Goal: Task Accomplishment & Management: Complete application form

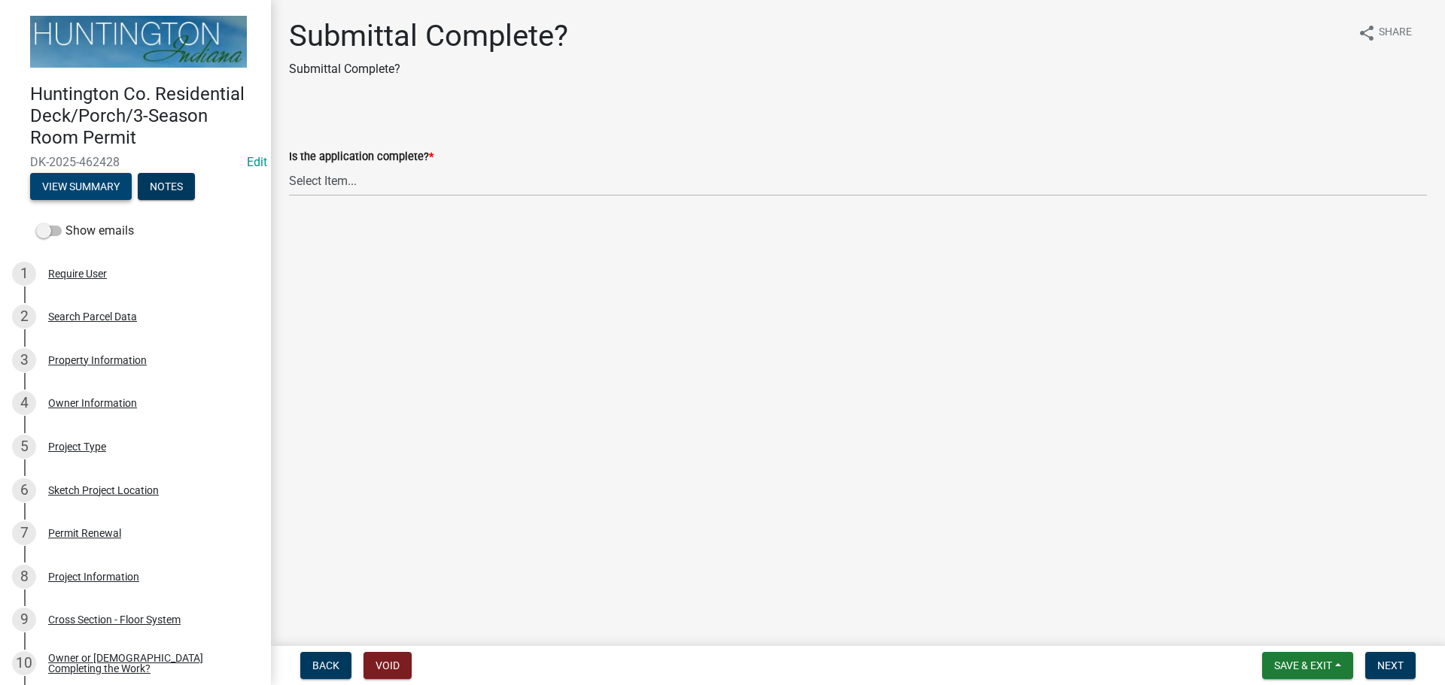
click at [102, 182] on button "View Summary" at bounding box center [81, 186] width 102 height 27
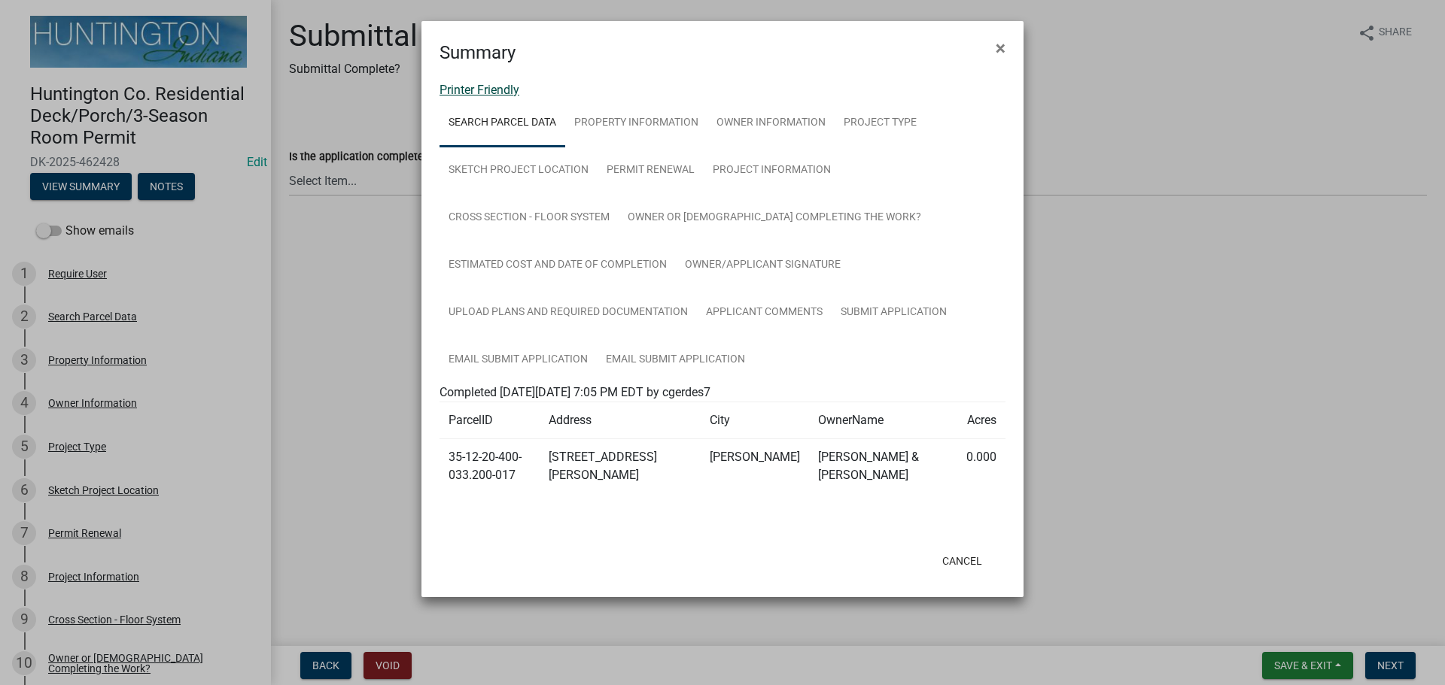
click at [492, 86] on link "Printer Friendly" at bounding box center [479, 90] width 80 height 14
click at [1004, 52] on span "×" at bounding box center [1000, 48] width 10 height 21
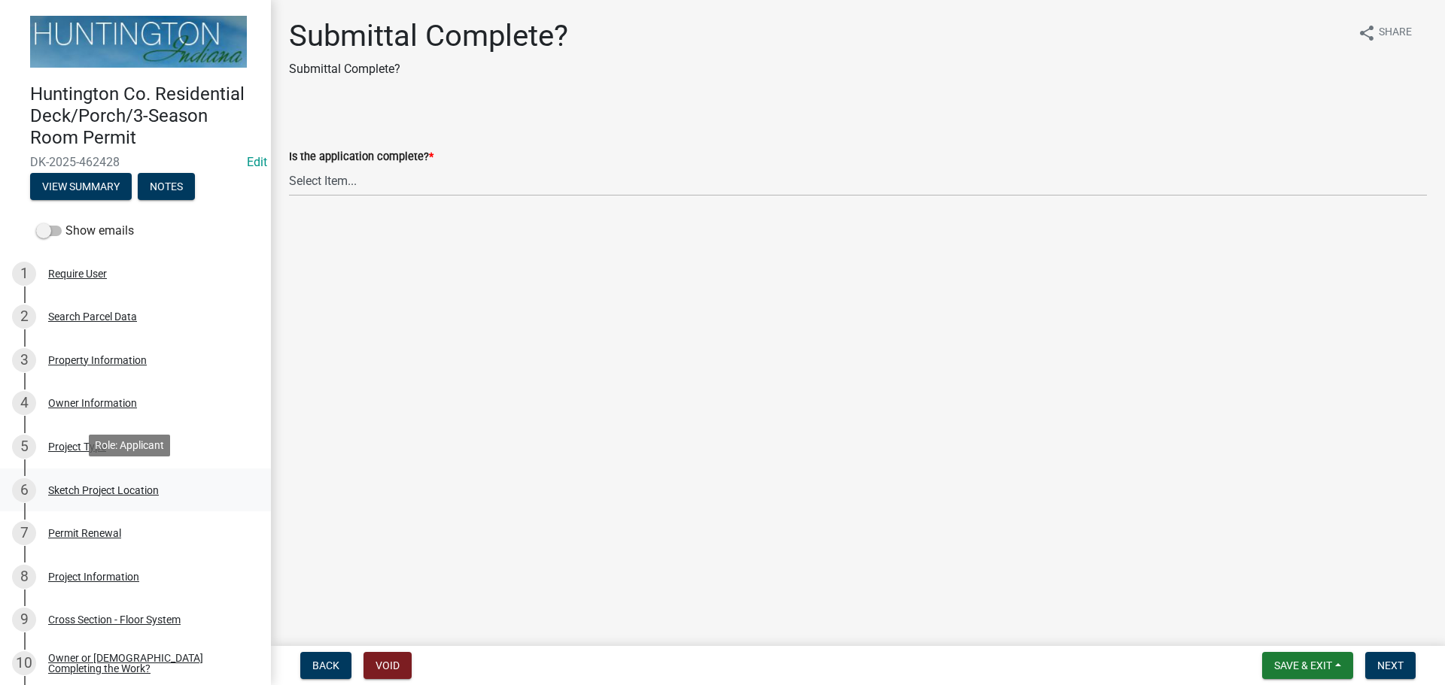
click at [85, 479] on div "6 Sketch Project Location" at bounding box center [129, 491] width 235 height 24
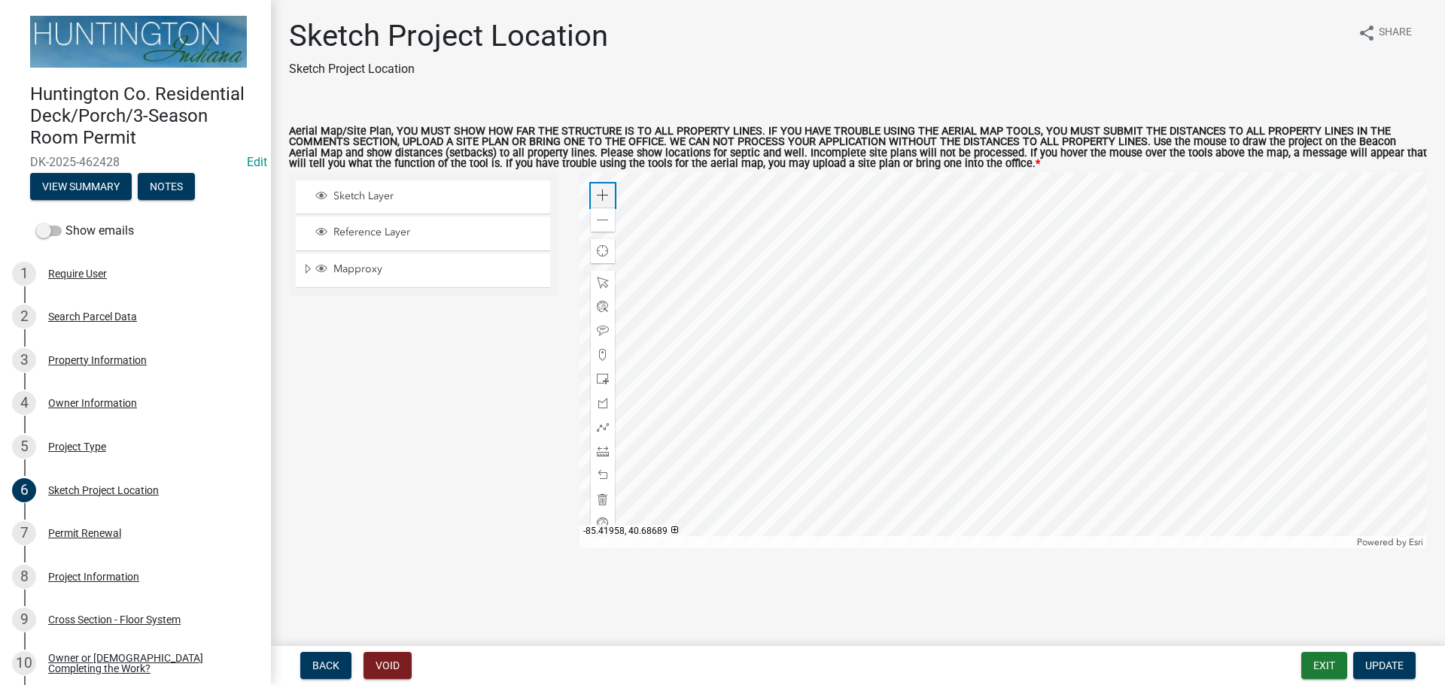
click at [593, 191] on div "Zoom in" at bounding box center [603, 196] width 24 height 24
click at [907, 362] on div at bounding box center [1003, 360] width 848 height 376
click at [597, 461] on div at bounding box center [603, 451] width 24 height 24
click at [915, 421] on div at bounding box center [1003, 360] width 848 height 376
click at [603, 447] on span at bounding box center [603, 451] width 12 height 12
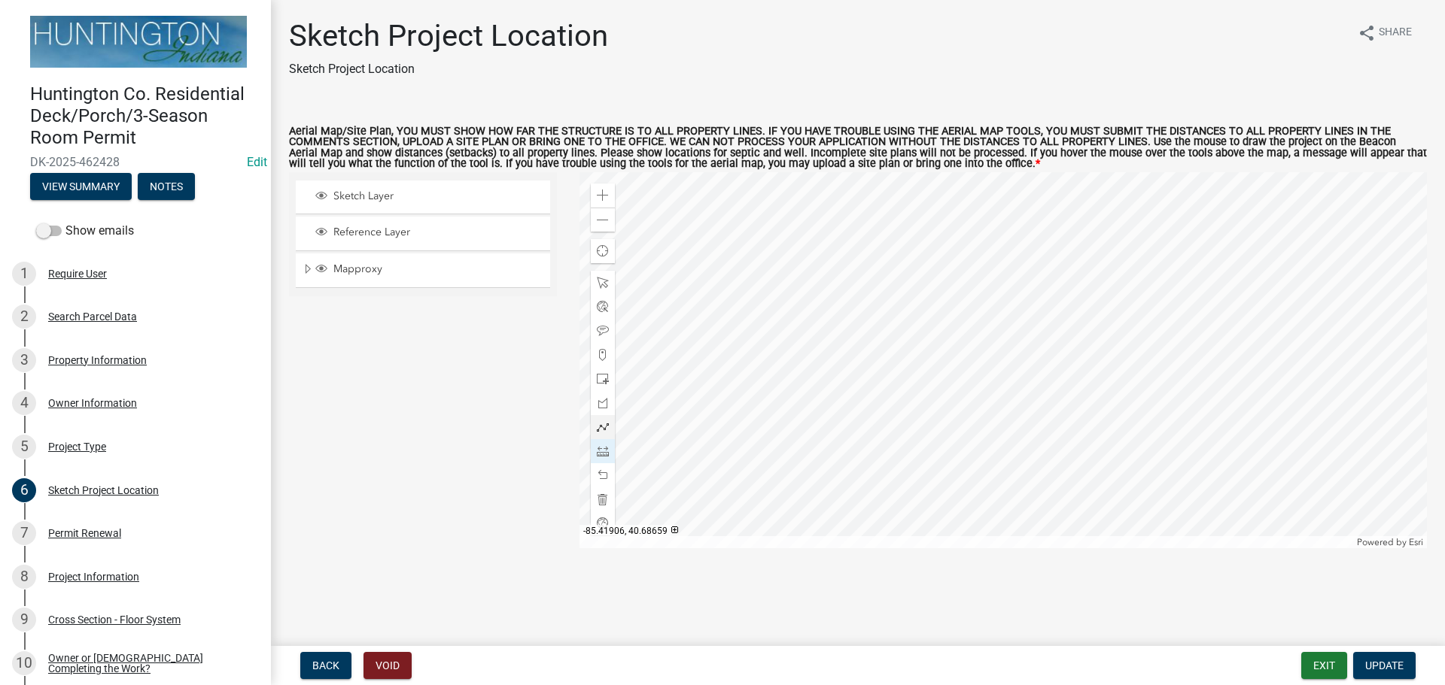
click at [912, 473] on div at bounding box center [1003, 360] width 848 height 376
click at [600, 448] on span at bounding box center [603, 451] width 12 height 12
click at [908, 460] on div at bounding box center [1003, 360] width 848 height 376
click at [610, 448] on div at bounding box center [603, 451] width 24 height 24
click at [1013, 442] on div at bounding box center [1003, 360] width 848 height 376
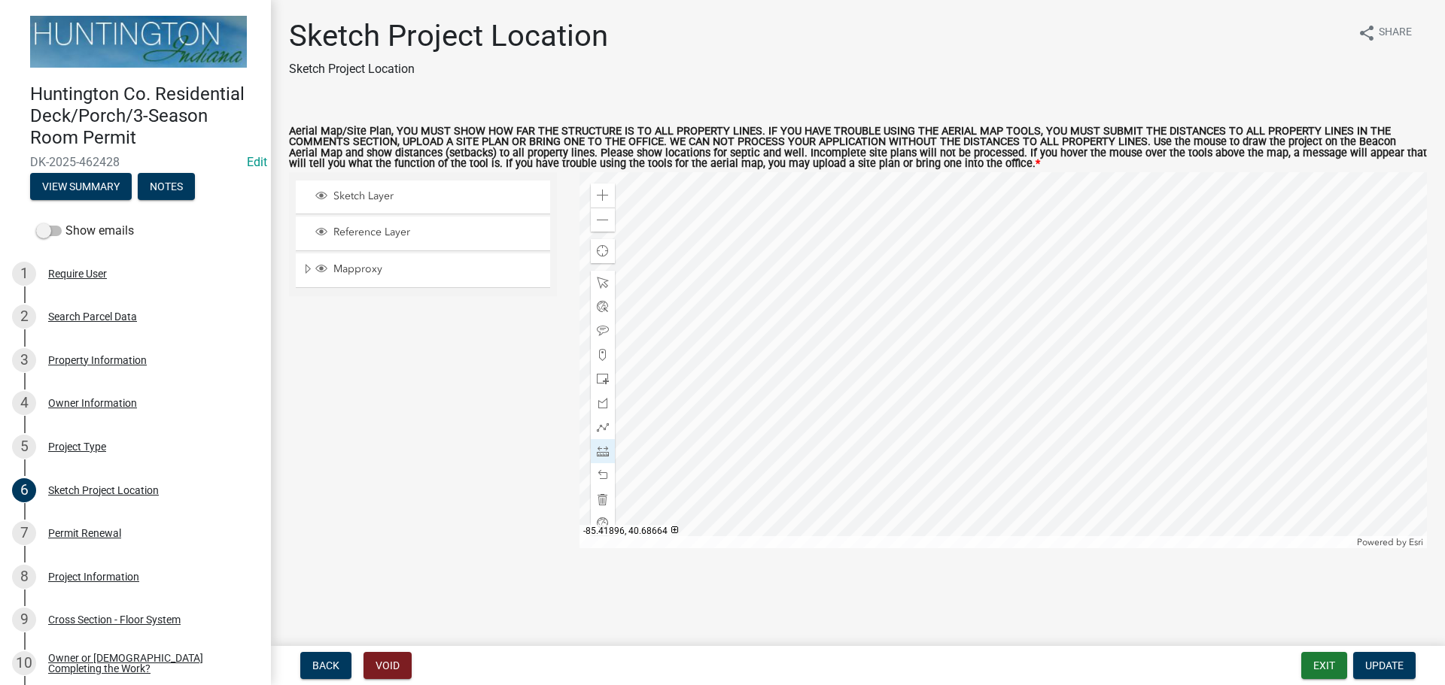
click at [952, 491] on div at bounding box center [1003, 360] width 848 height 376
click at [609, 457] on div at bounding box center [603, 451] width 24 height 24
click at [810, 180] on div at bounding box center [1003, 360] width 848 height 376
click at [808, 203] on div at bounding box center [1003, 360] width 848 height 376
click at [606, 451] on span at bounding box center [603, 451] width 12 height 12
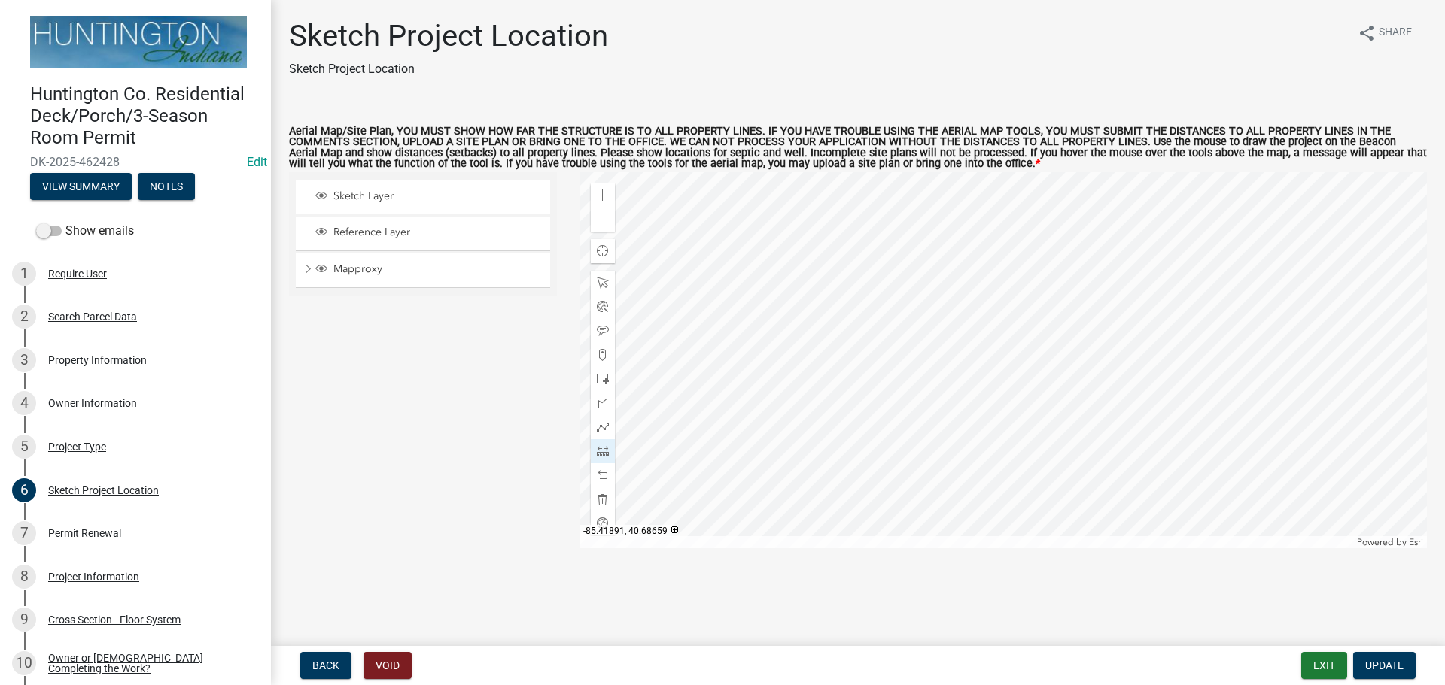
click at [939, 439] on div at bounding box center [1003, 360] width 848 height 376
click at [977, 381] on div at bounding box center [1003, 360] width 848 height 376
click at [894, 385] on div at bounding box center [1003, 360] width 848 height 376
click at [595, 287] on div at bounding box center [603, 283] width 24 height 24
click at [751, 393] on div at bounding box center [1003, 360] width 848 height 376
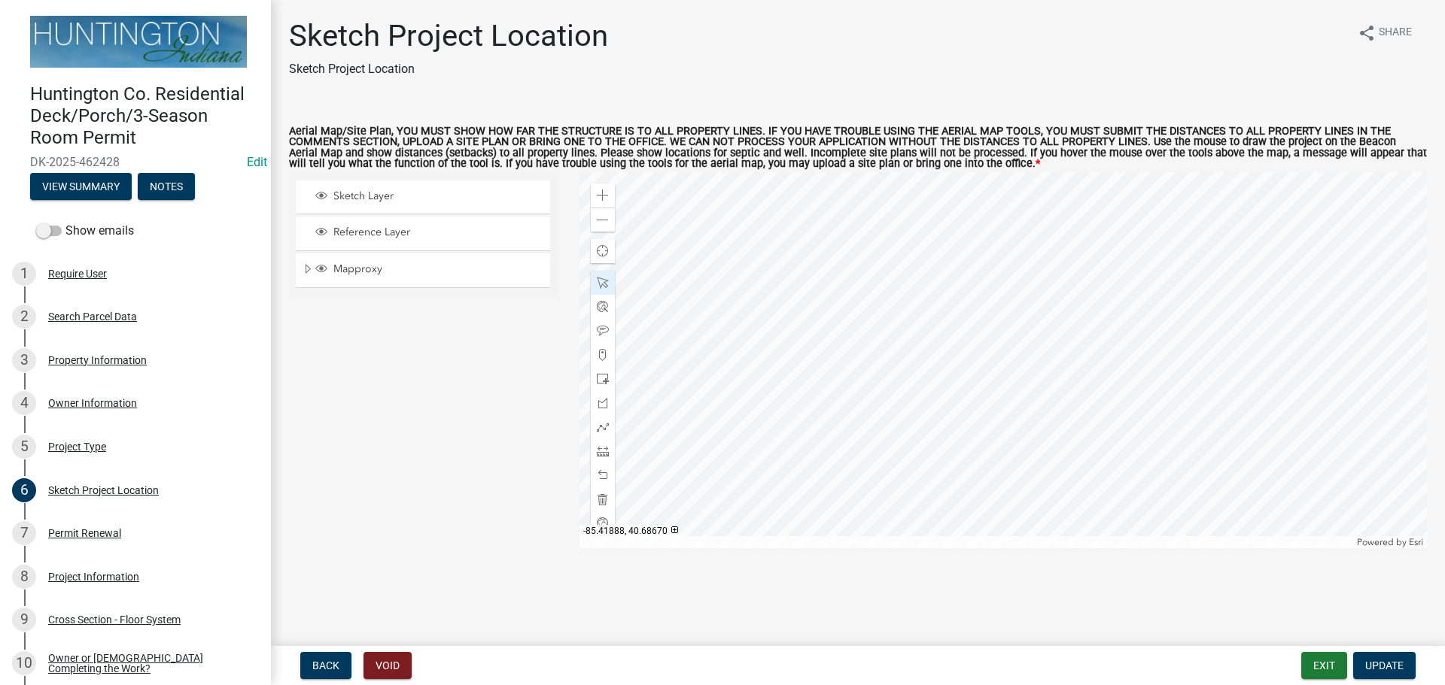
click at [1071, 412] on div at bounding box center [1003, 360] width 848 height 376
click at [925, 208] on div at bounding box center [1003, 360] width 848 height 376
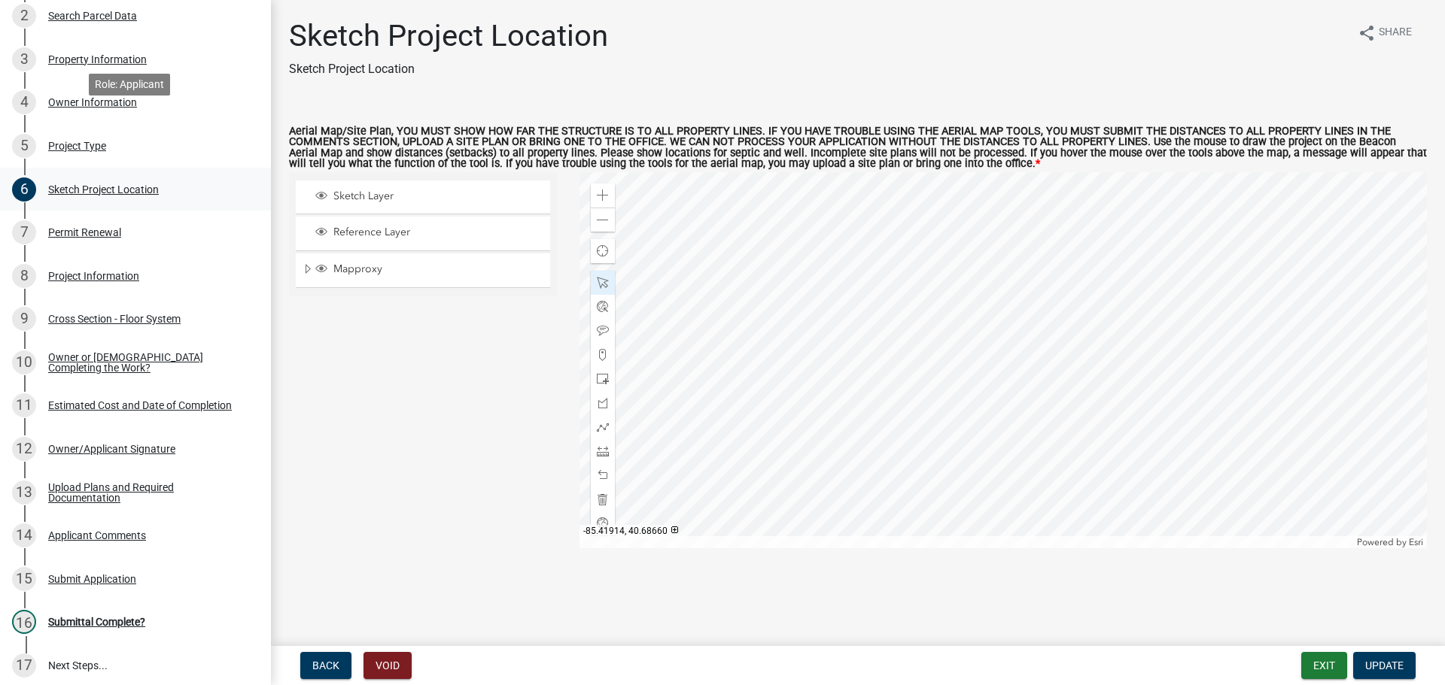
scroll to position [440, 0]
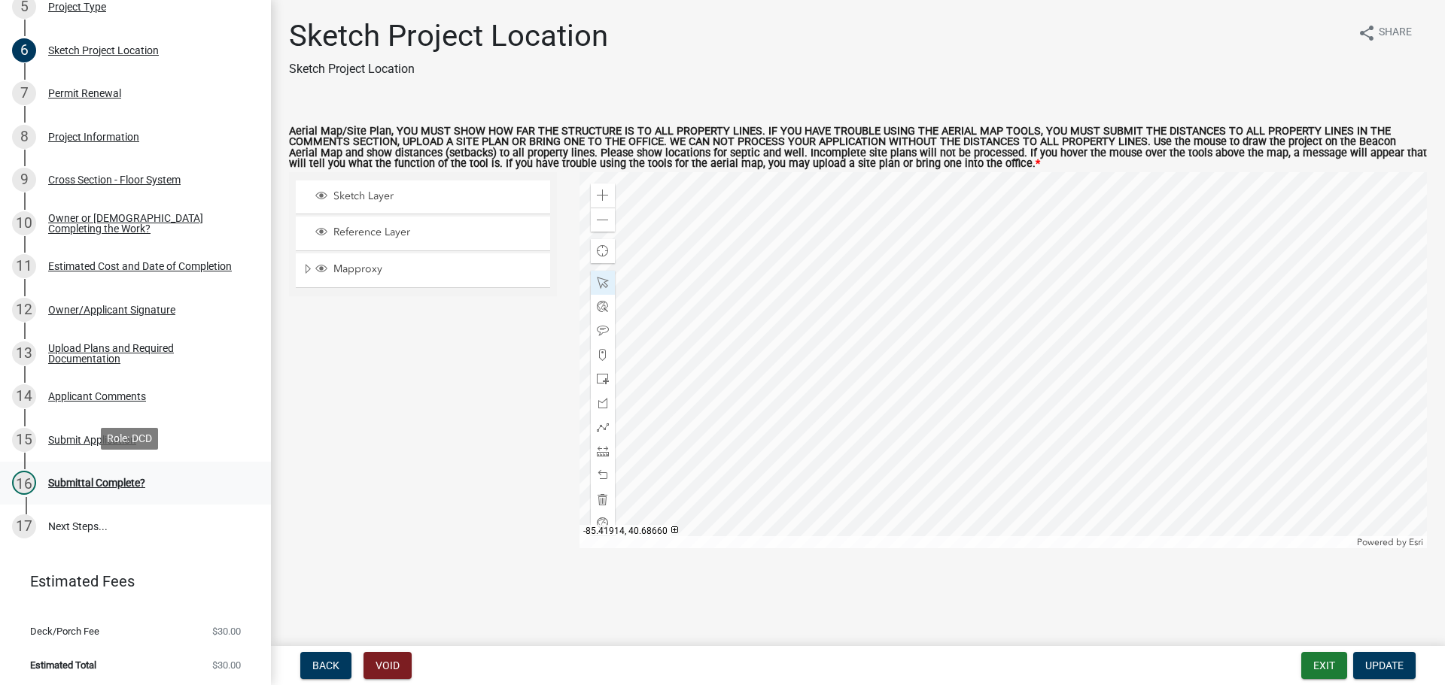
click at [68, 479] on div "Submittal Complete?" at bounding box center [96, 483] width 97 height 11
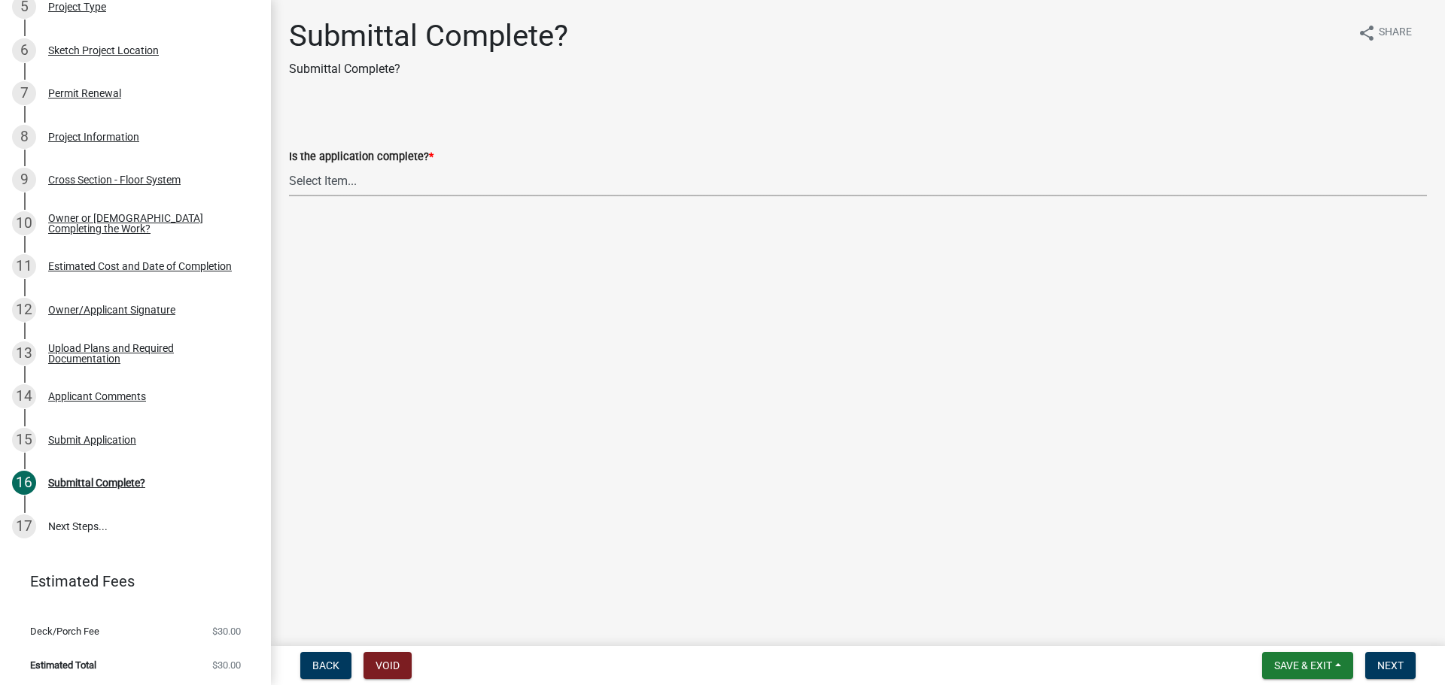
click at [338, 175] on select "Select Item... Yes No" at bounding box center [858, 181] width 1138 height 31
click at [289, 166] on select "Select Item... Yes No" at bounding box center [858, 181] width 1138 height 31
select select "66582fed-d1d1-4813-a7fe-59cc5b471393"
click at [1401, 663] on span "Next" at bounding box center [1390, 666] width 26 height 12
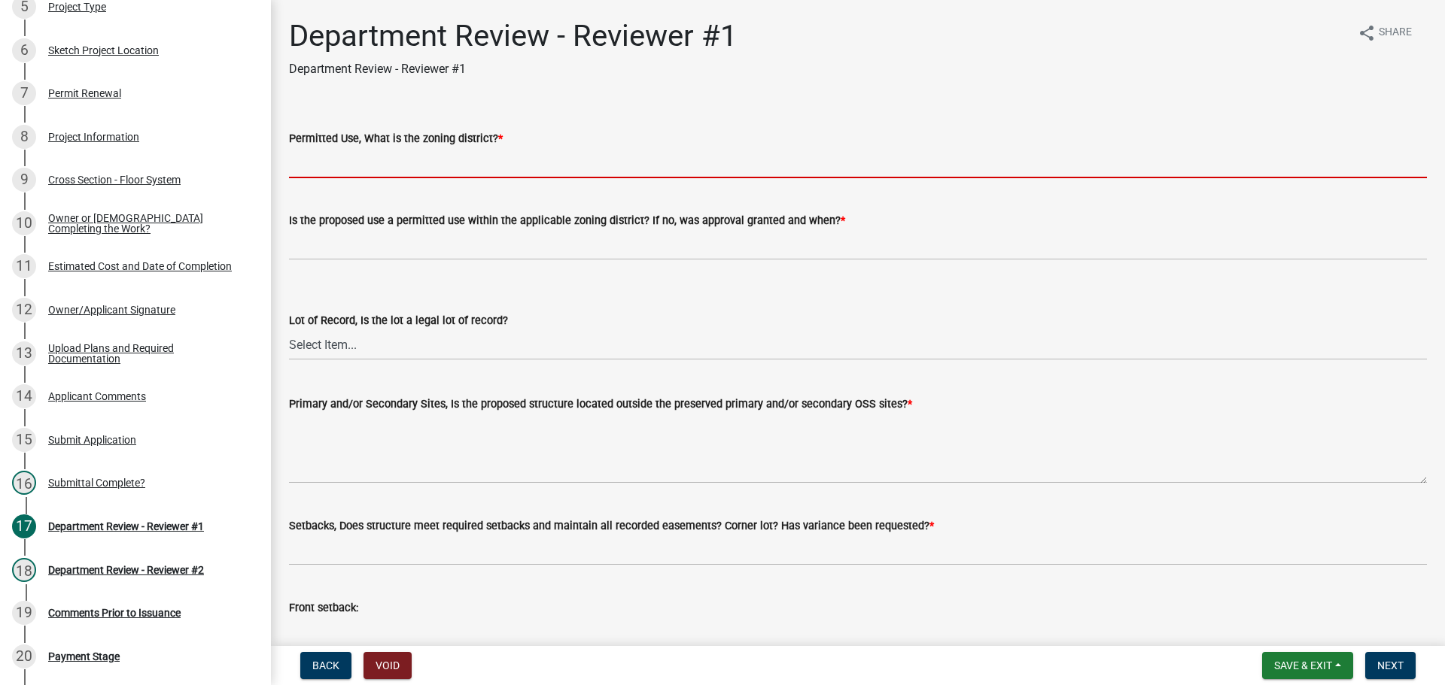
click at [317, 153] on input "Permitted Use, What is the zoning district? *" at bounding box center [858, 162] width 1138 height 31
type input "R-4"
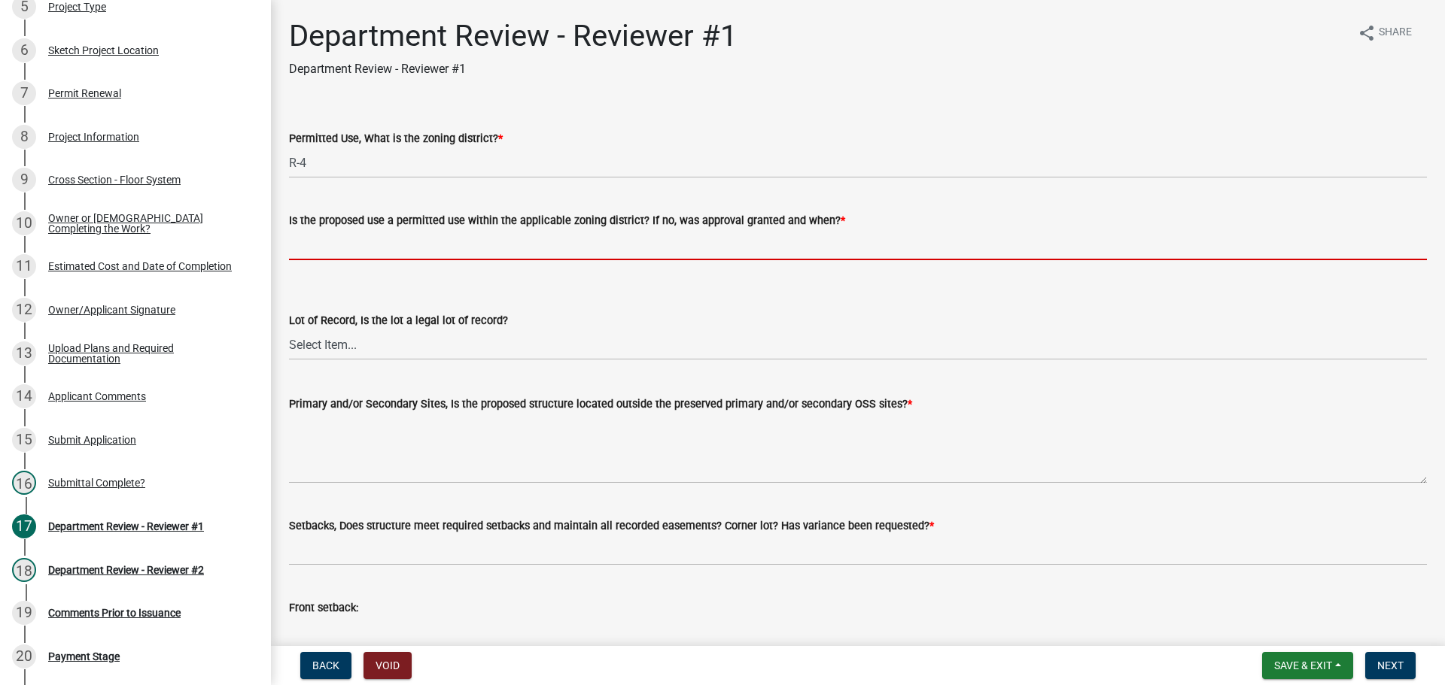
click at [348, 255] on input "Is the proposed use a permitted use within the applicable zoning district? If n…" at bounding box center [858, 244] width 1138 height 31
type input "yes"
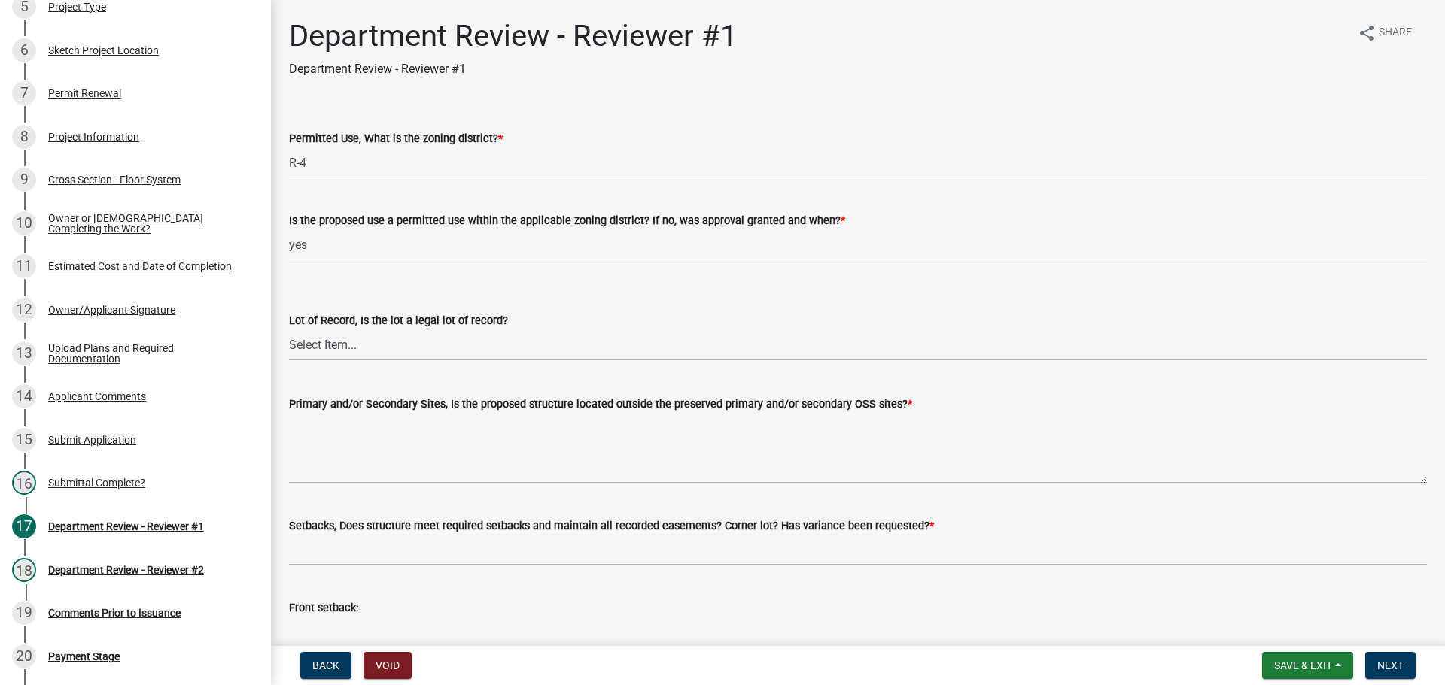
click at [311, 340] on select "Select Item... Yes No" at bounding box center [858, 345] width 1138 height 31
click at [289, 330] on select "Select Item... Yes No" at bounding box center [858, 345] width 1138 height 31
select select "ef275397-06f9-49fc-9e48-d49d3fc80a10"
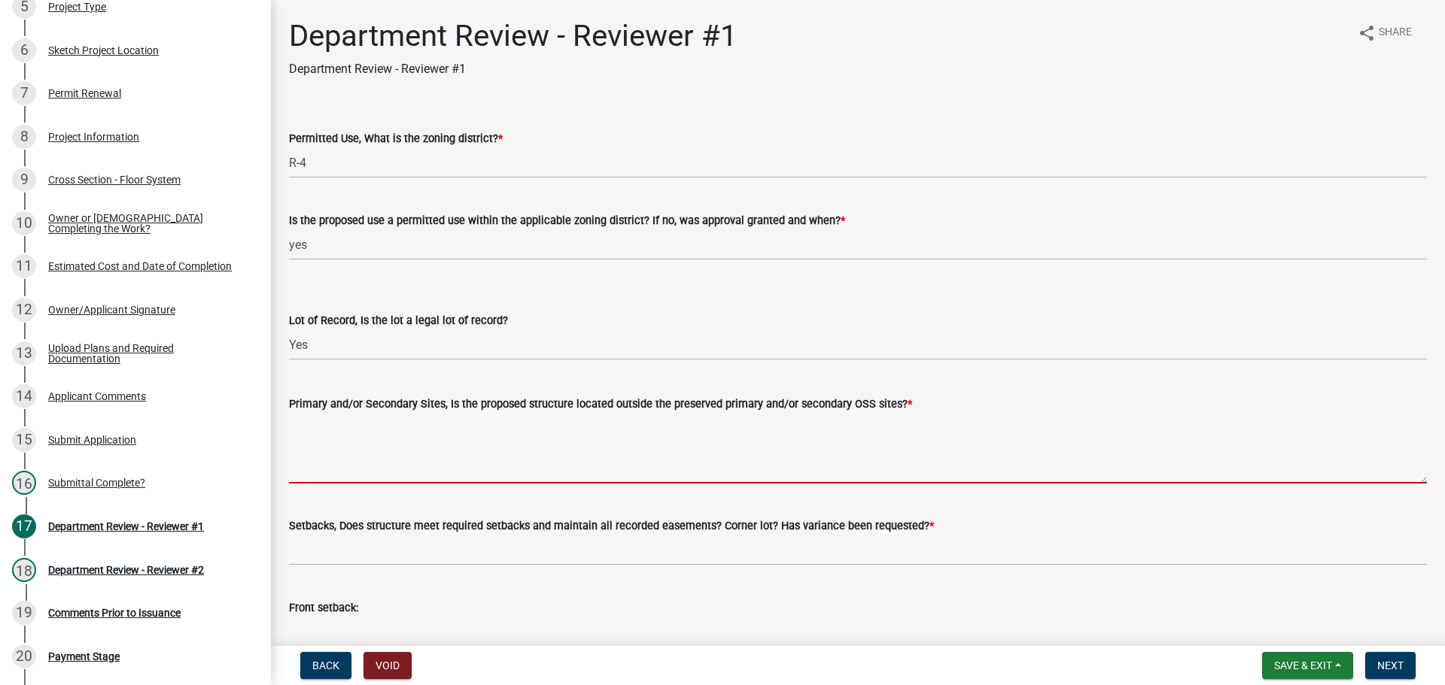
click at [330, 466] on textarea "Primary and/or Secondary Sites, Is the proposed structure located outside the p…" at bounding box center [858, 448] width 1138 height 71
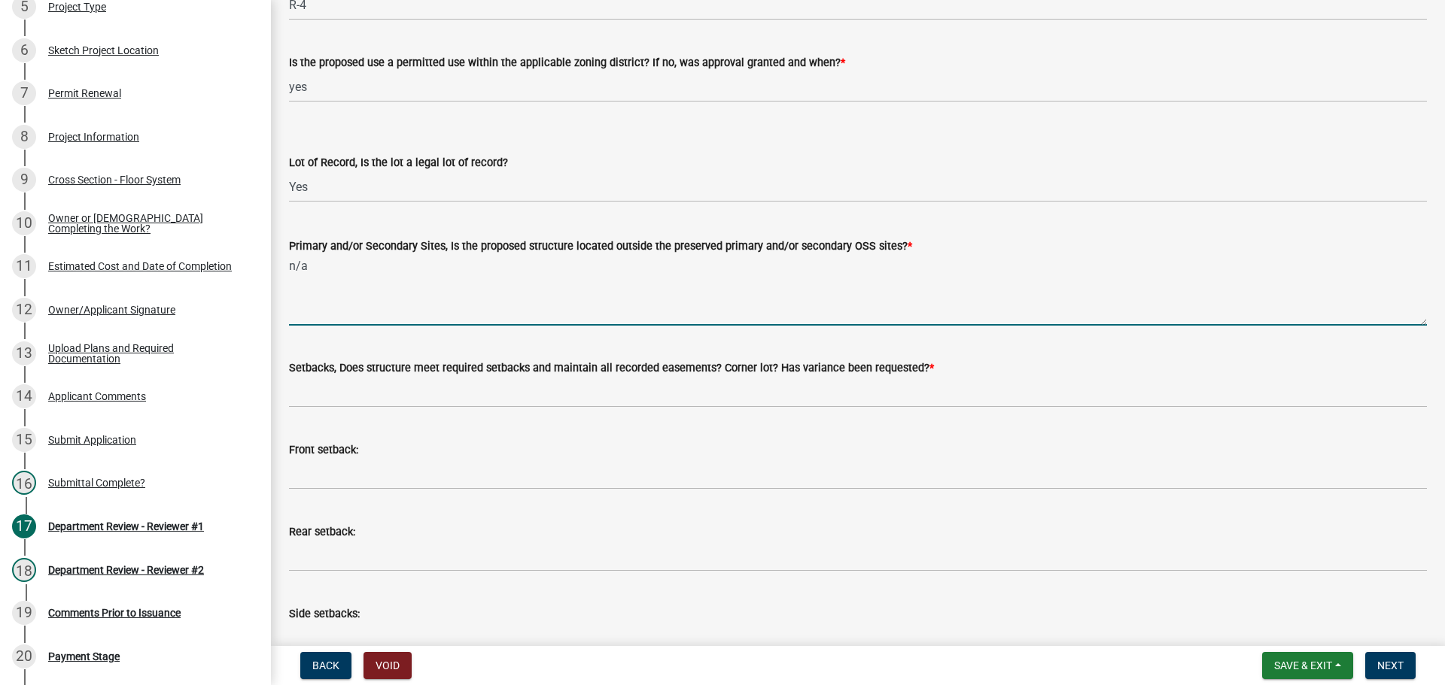
scroll to position [226, 0]
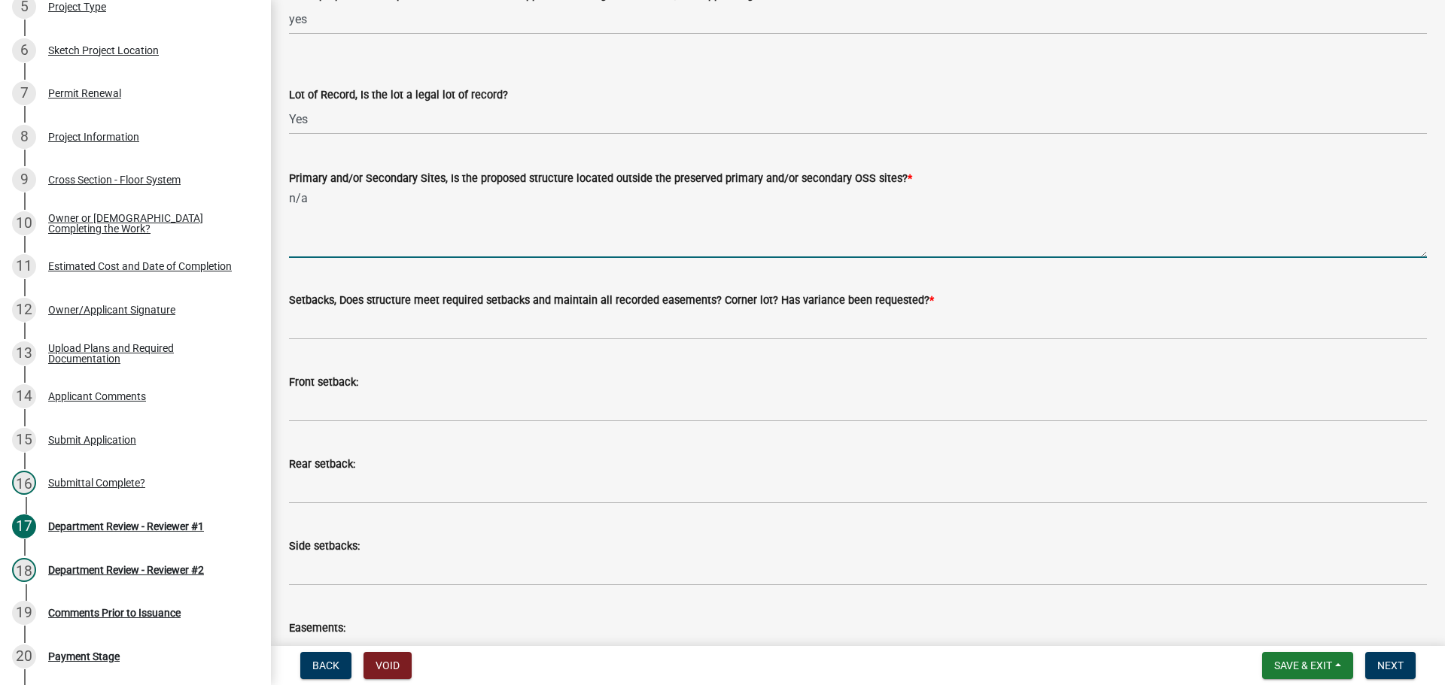
type textarea "n/a"
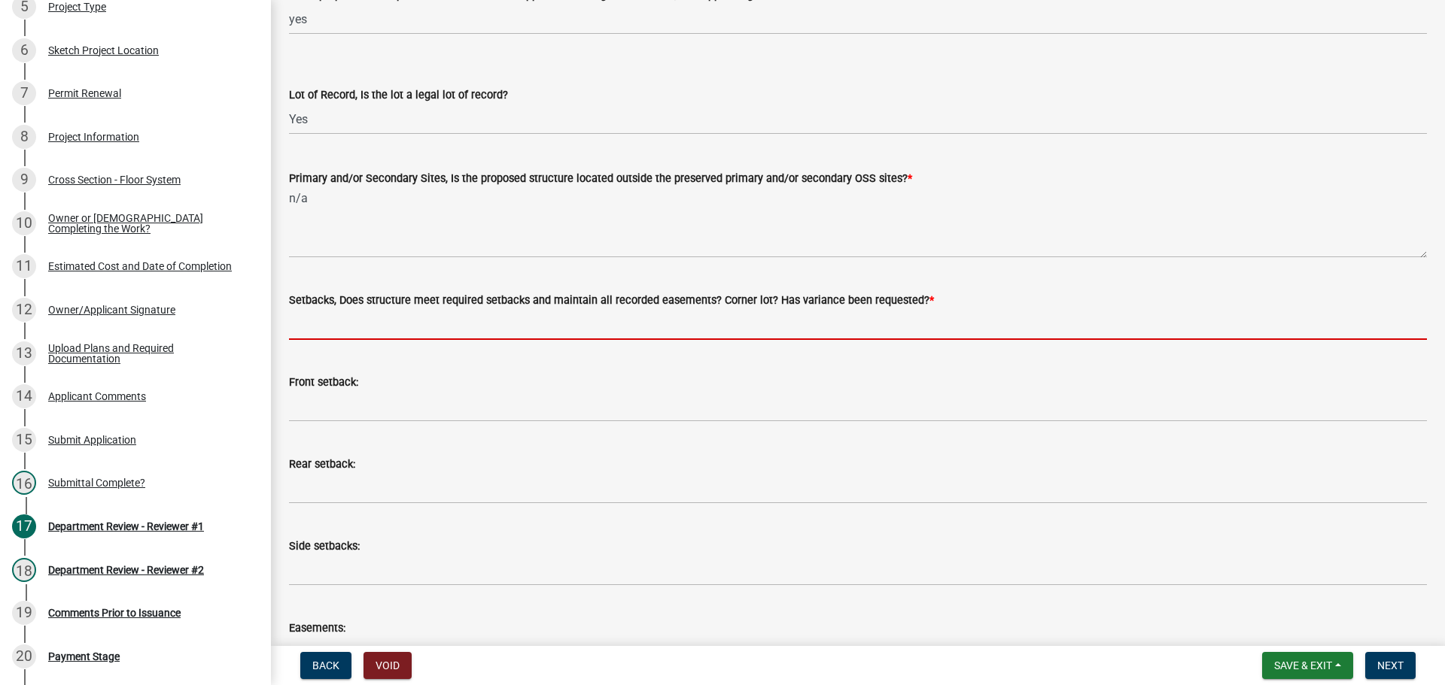
click at [334, 336] on input "Setbacks, Does structure meet required setbacks and maintain all recorded easem…" at bounding box center [858, 324] width 1138 height 31
type input "yes"
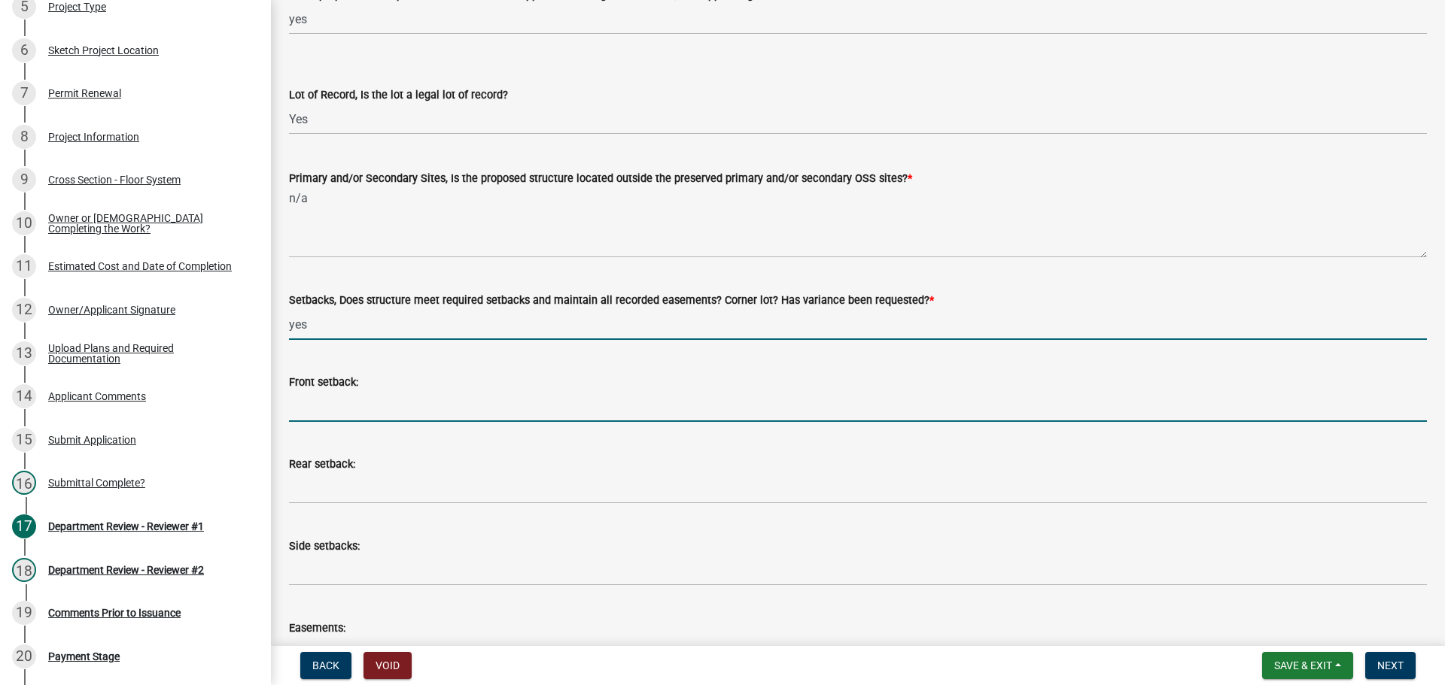
drag, startPoint x: 324, startPoint y: 416, endPoint x: 372, endPoint y: 418, distance: 48.9
click at [324, 416] on input "Front setback:" at bounding box center [858, 406] width 1138 height 31
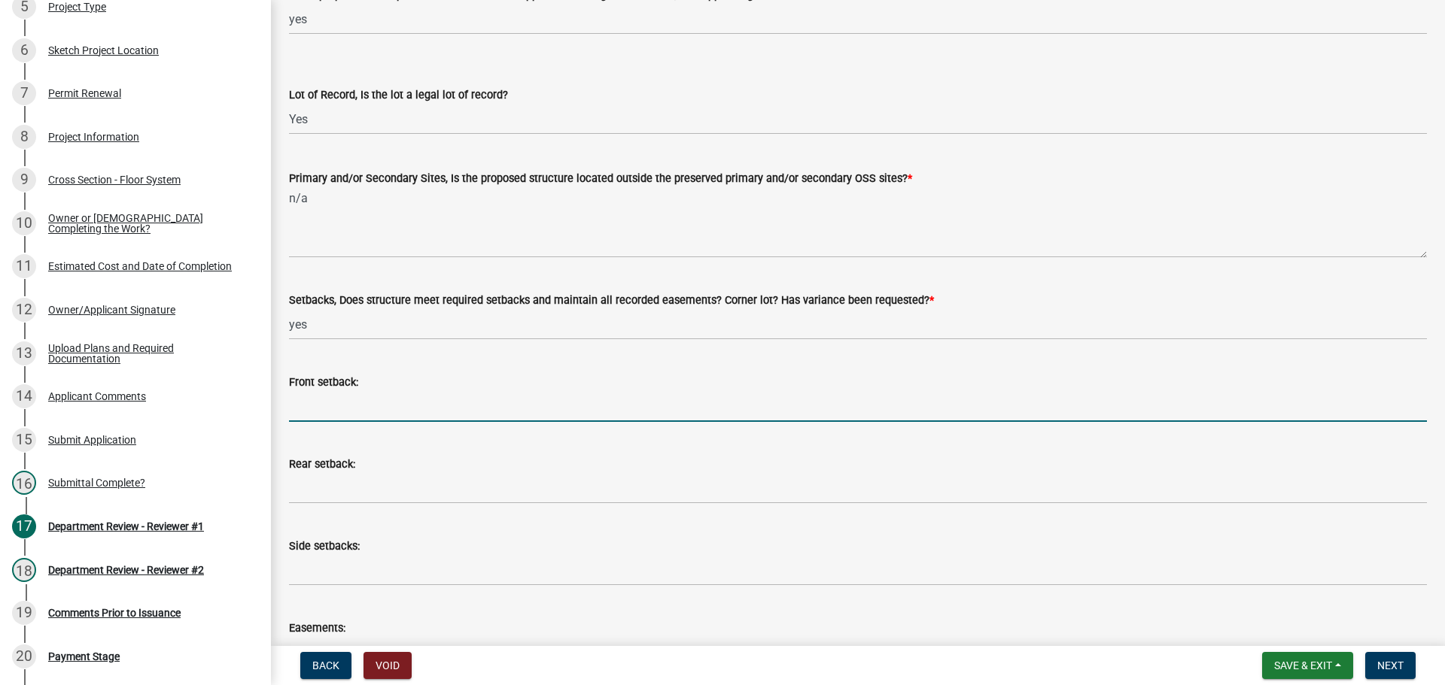
type input "n/a"
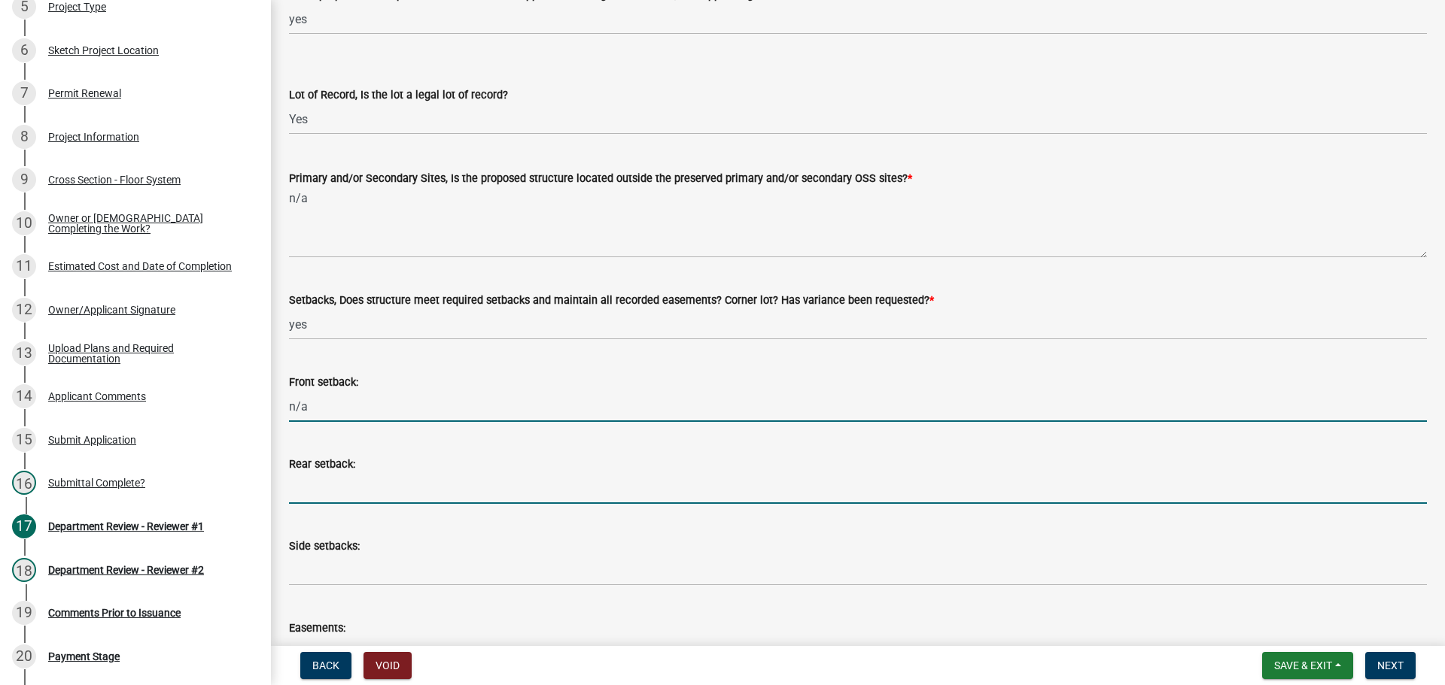
click at [293, 487] on input "Rear setback:" at bounding box center [858, 488] width 1138 height 31
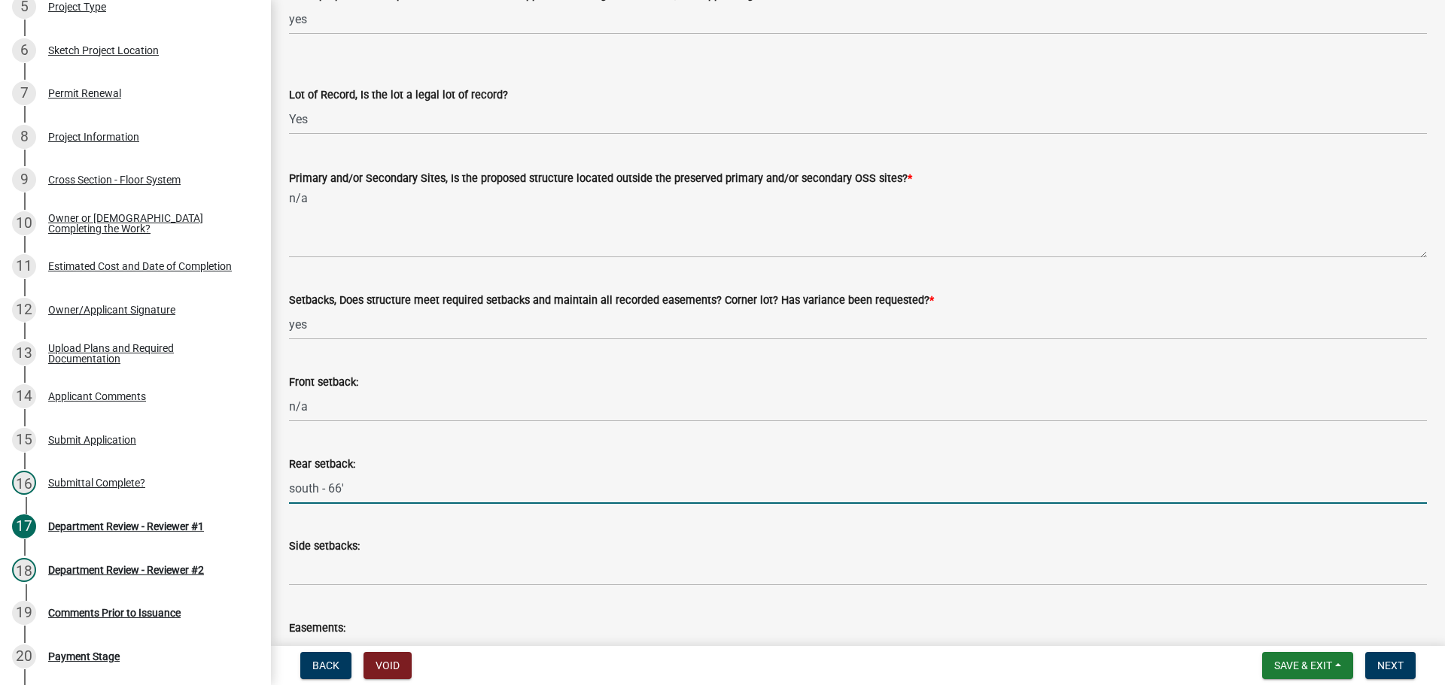
type input "south - 66'"
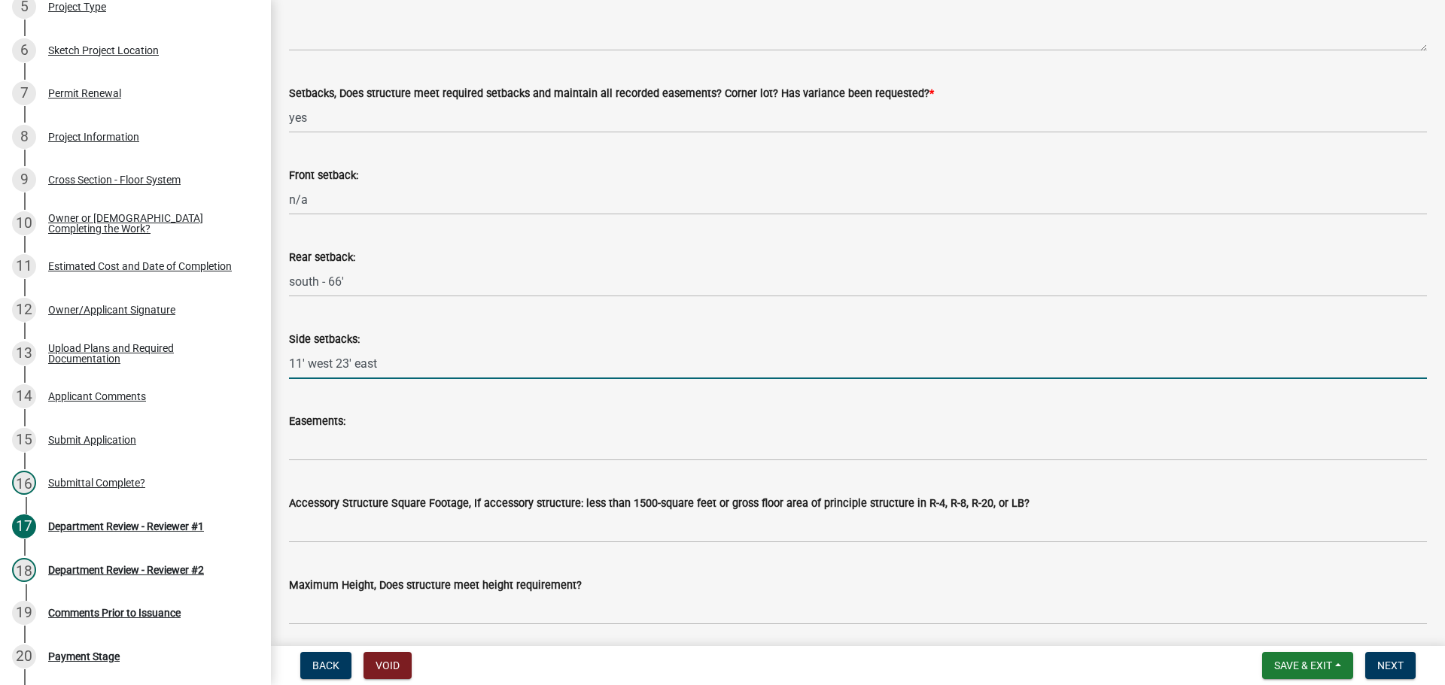
scroll to position [451, 0]
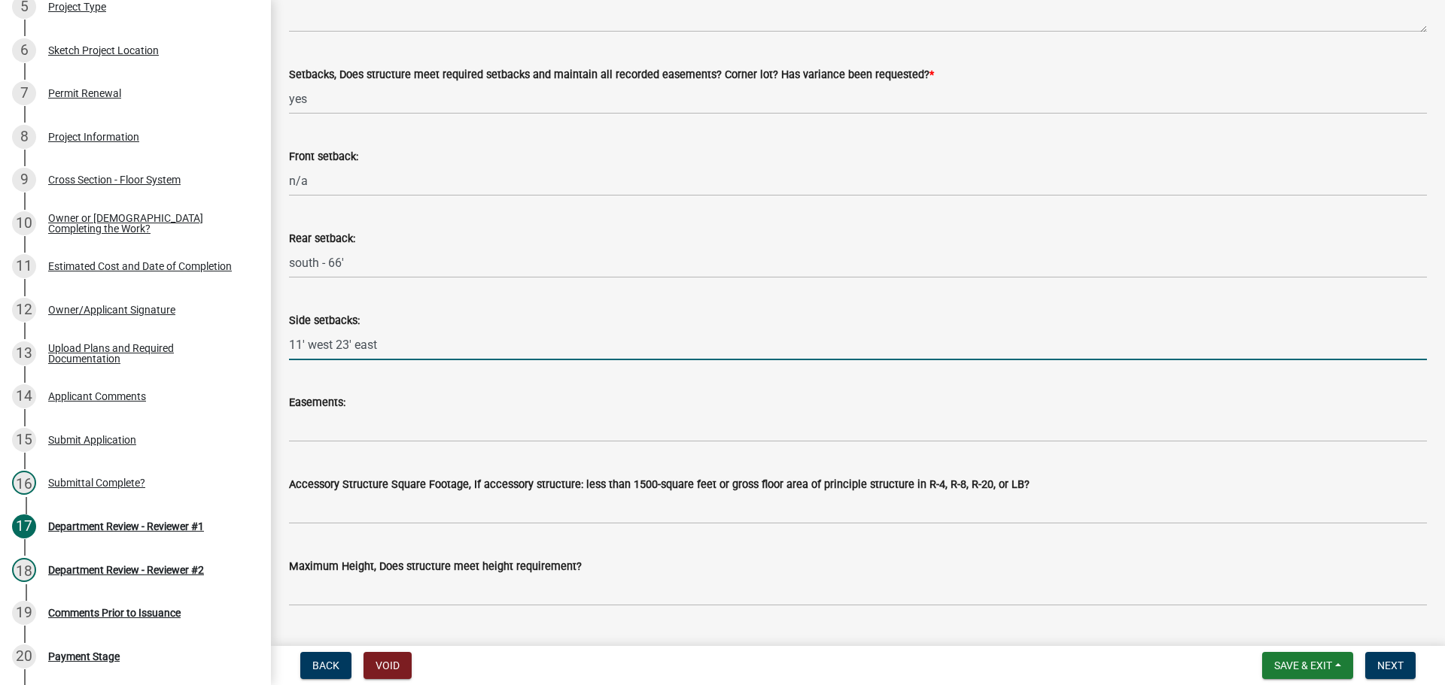
type input "11' west 23' east"
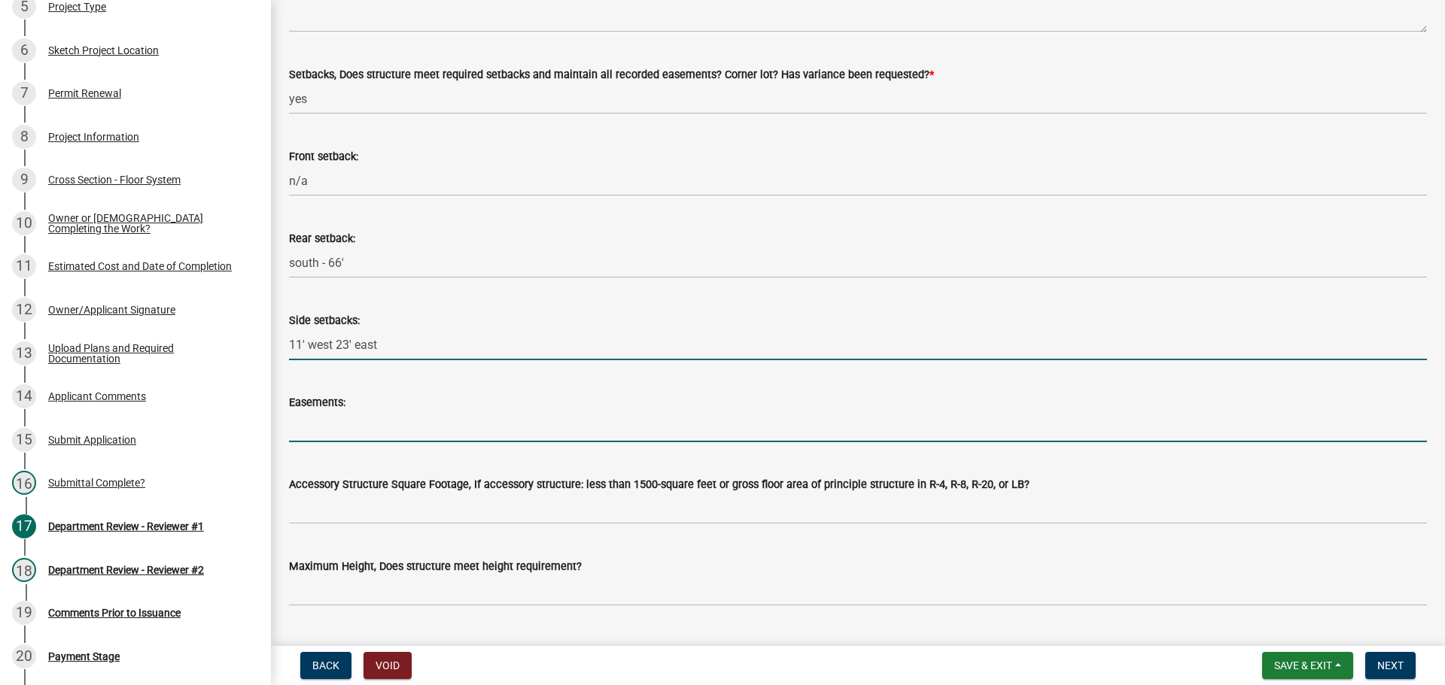
click at [333, 430] on input "Easements:" at bounding box center [858, 427] width 1138 height 31
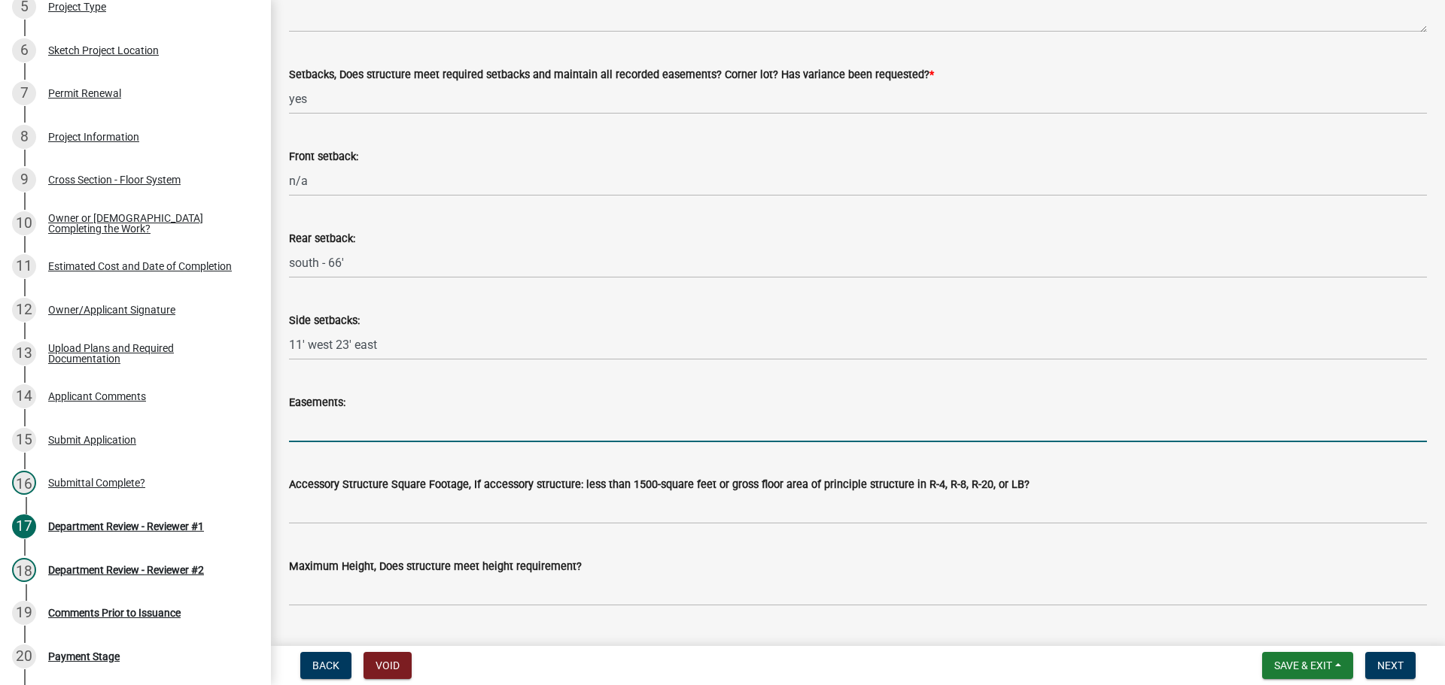
type input "n/a"
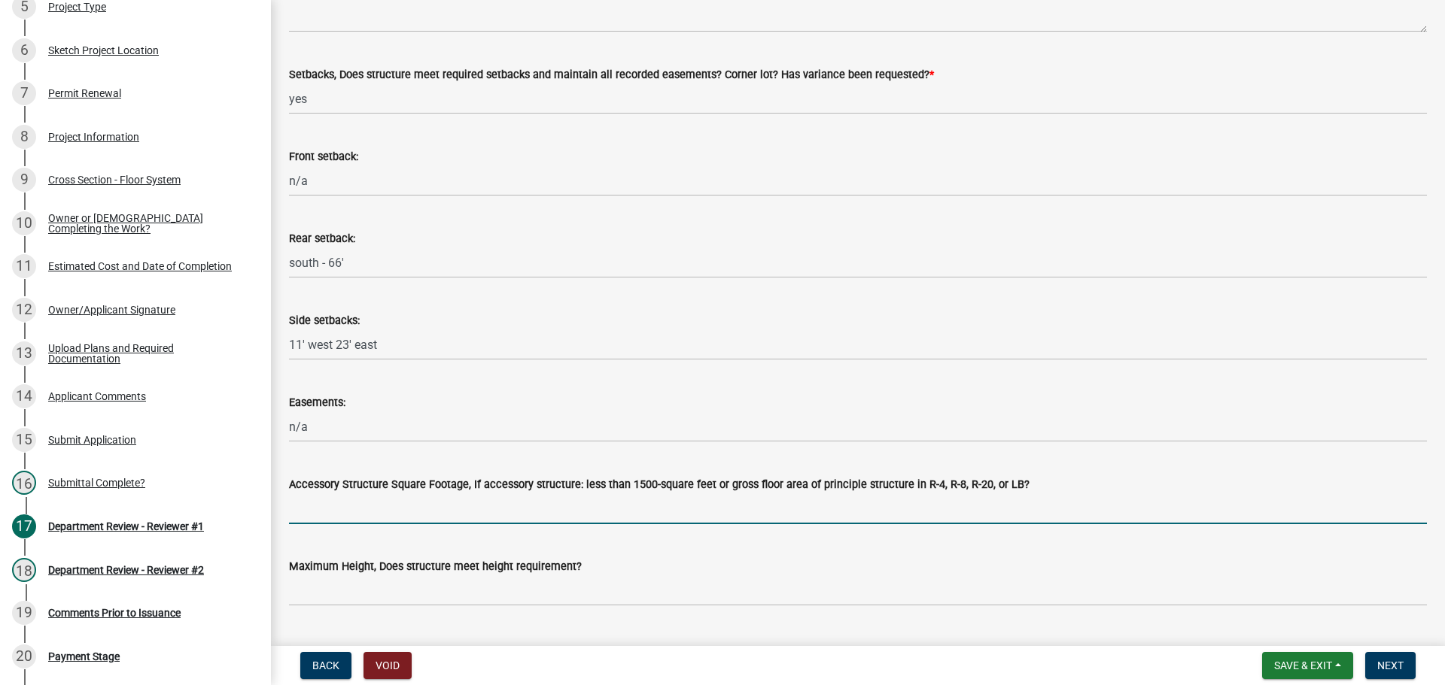
click at [326, 503] on input "Accessory Structure Square Footage, If accessory structure: less than 1500-squa…" at bounding box center [858, 509] width 1138 height 31
type input "n/a"
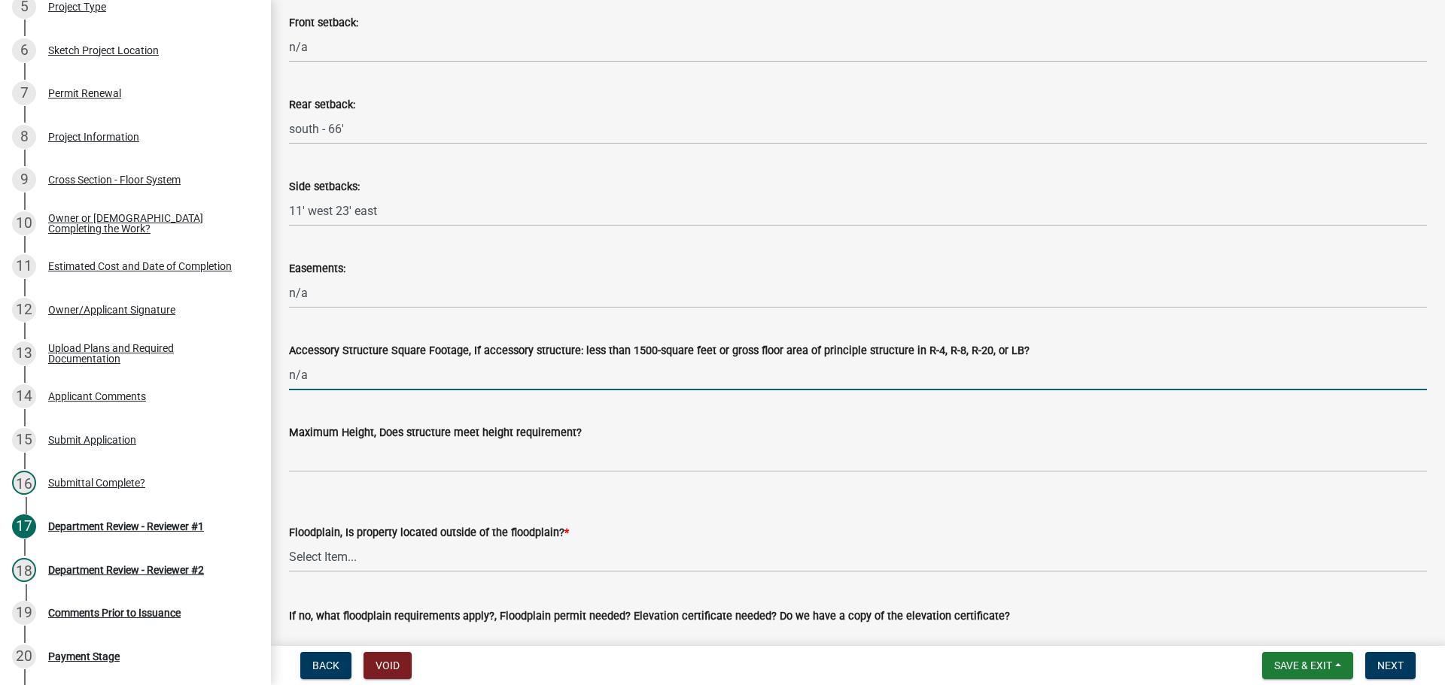
scroll to position [752, 0]
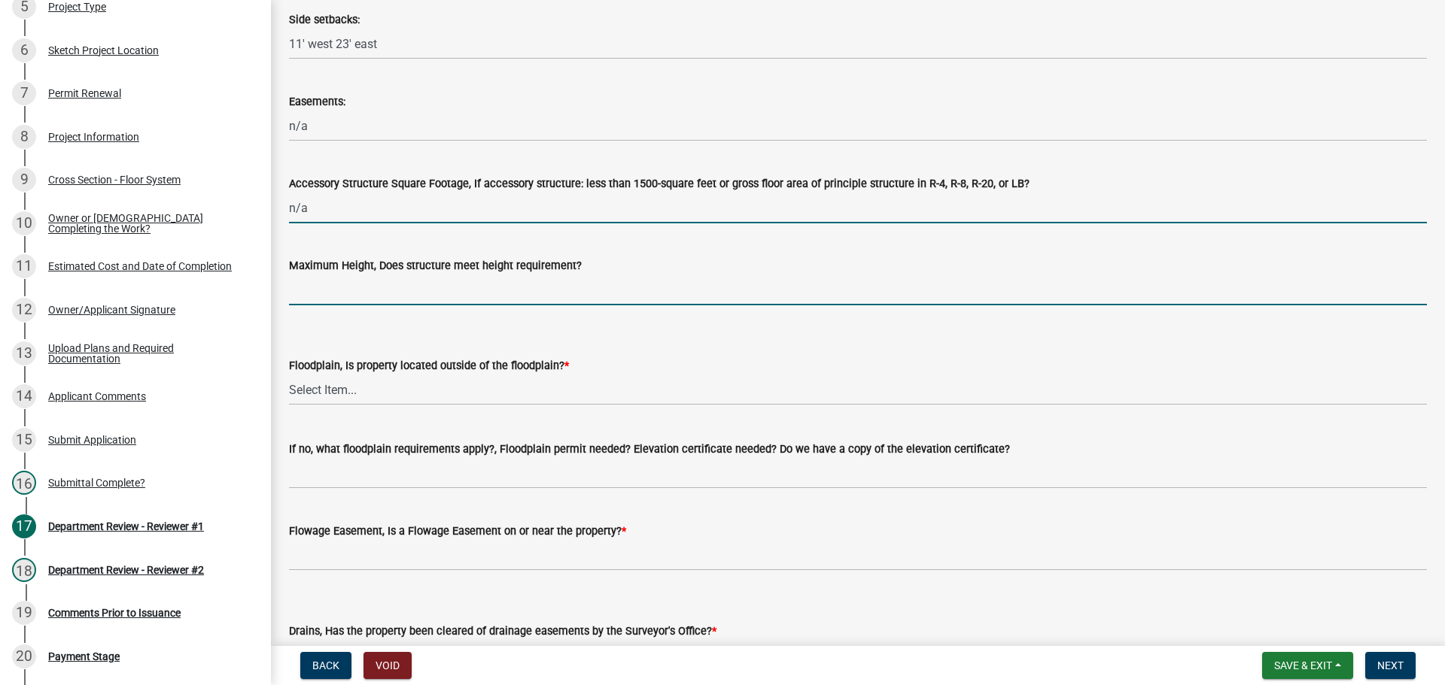
drag, startPoint x: 342, startPoint y: 297, endPoint x: 351, endPoint y: 305, distance: 12.2
click at [340, 296] on input "Maximum Height, Does structure meet height requirement?" at bounding box center [858, 290] width 1138 height 31
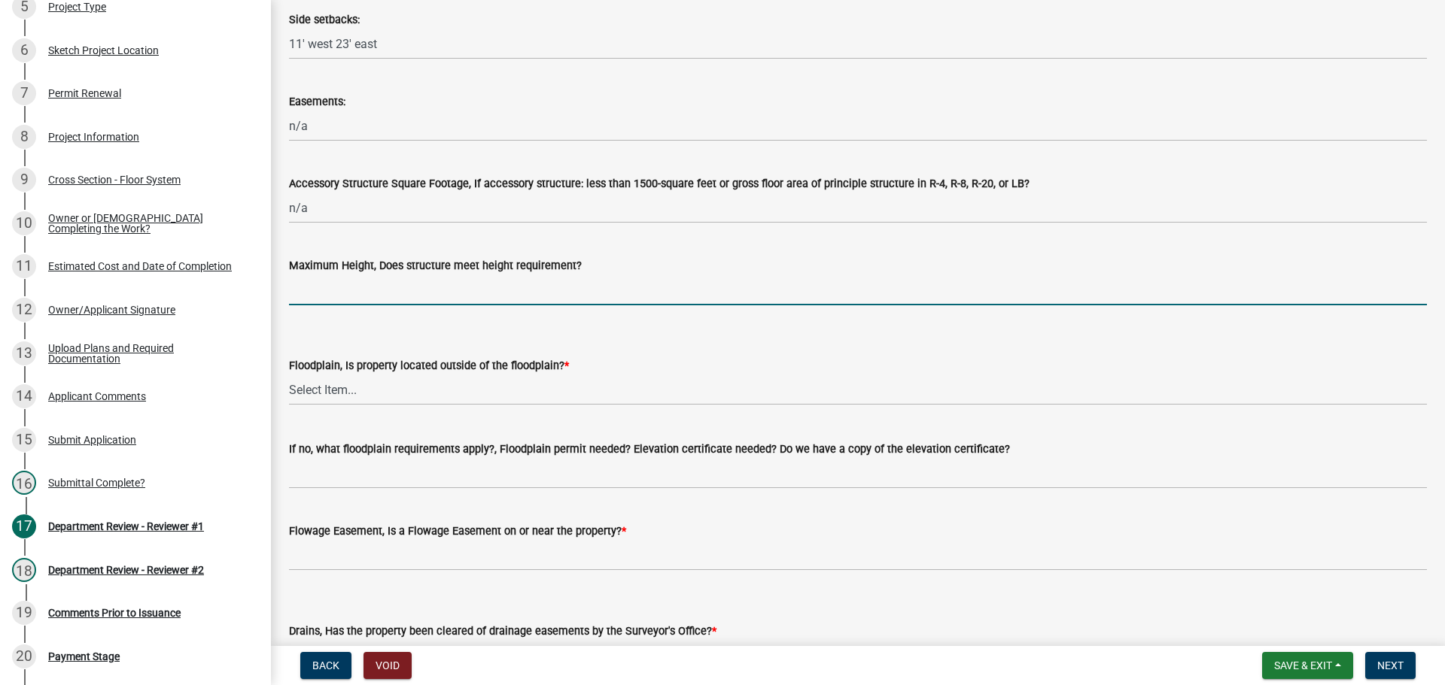
type input "yes"
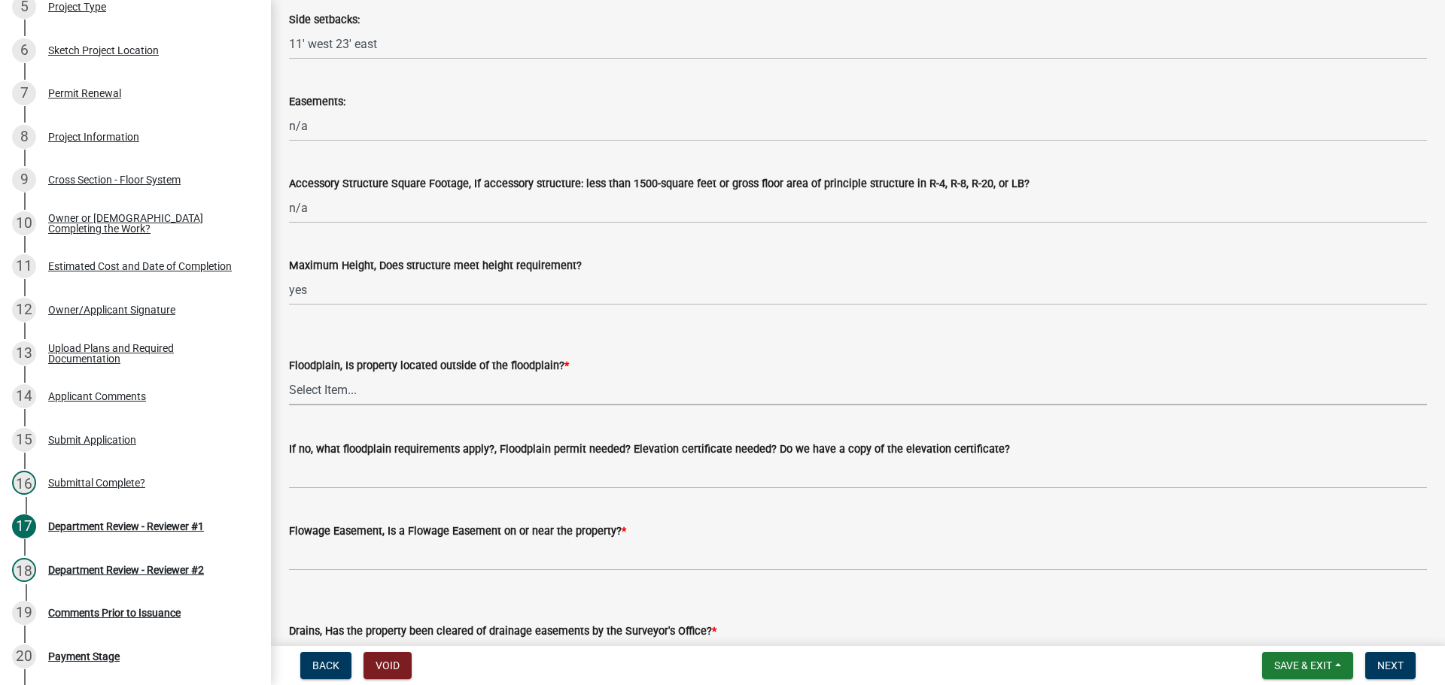
drag, startPoint x: 325, startPoint y: 390, endPoint x: 323, endPoint y: 405, distance: 14.5
click at [325, 390] on select "Select Item... Yes No" at bounding box center [858, 390] width 1138 height 31
click at [289, 375] on select "Select Item... Yes No" at bounding box center [858, 390] width 1138 height 31
select select "4d344b6b-263e-4955-821e-df439c2abf80"
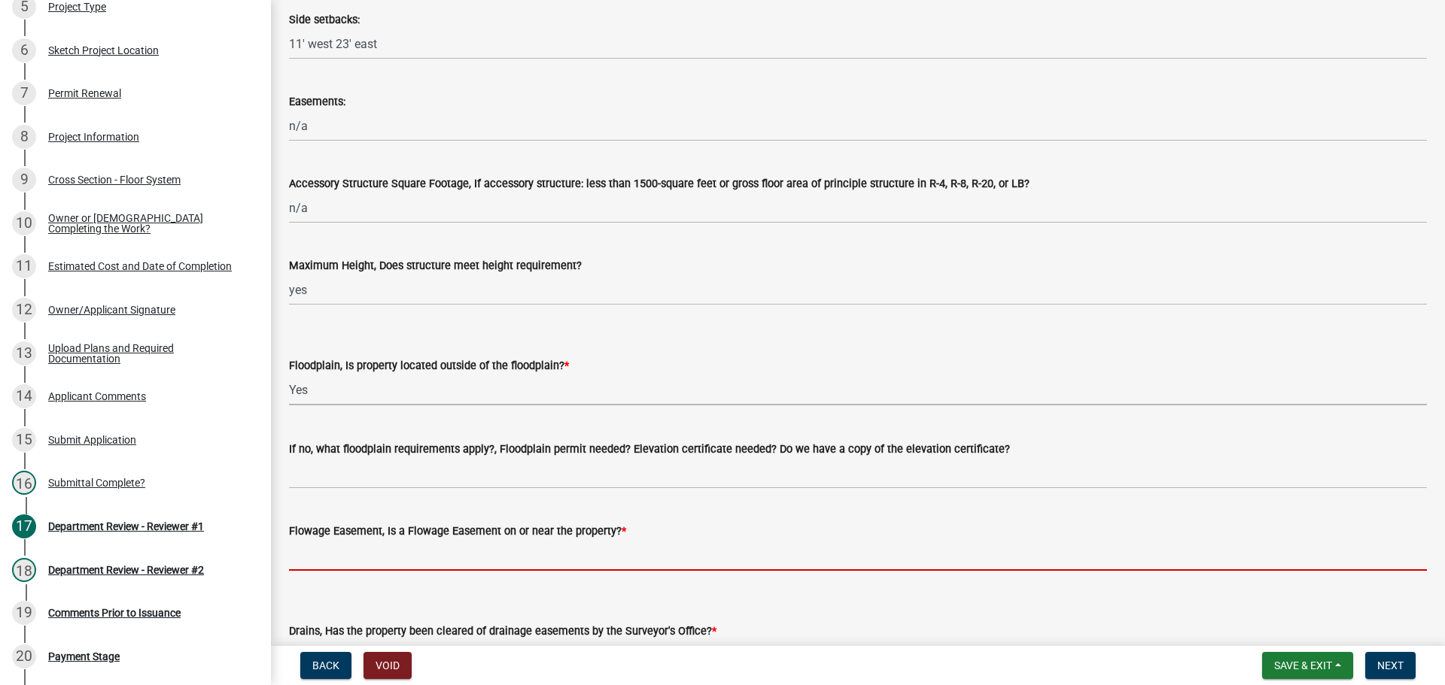
click at [343, 552] on input "Flowage Easement, Is a Flowage Easement on or near the property? *" at bounding box center [858, 555] width 1138 height 31
type input "no"
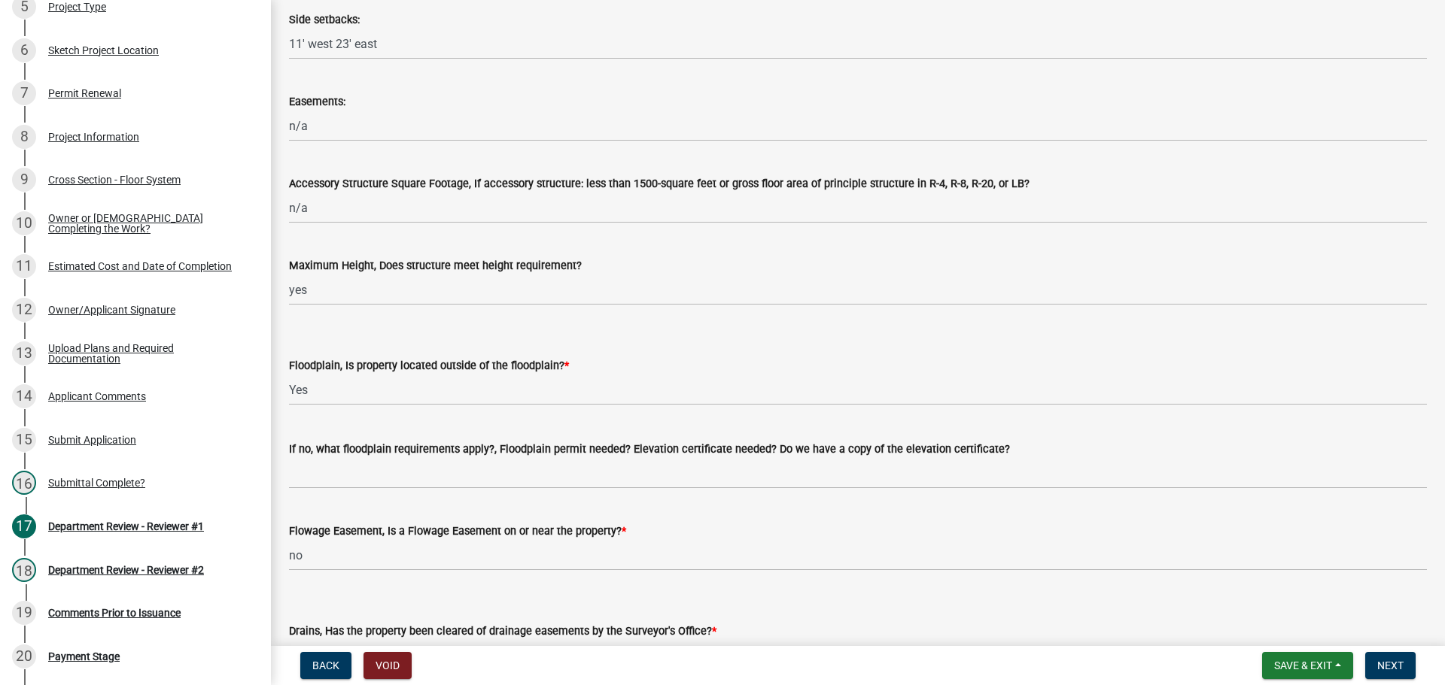
click at [355, 457] on div "If no, what floodplain requirements apply?, Floodplain permit needed? Elevation…" at bounding box center [858, 449] width 1138 height 18
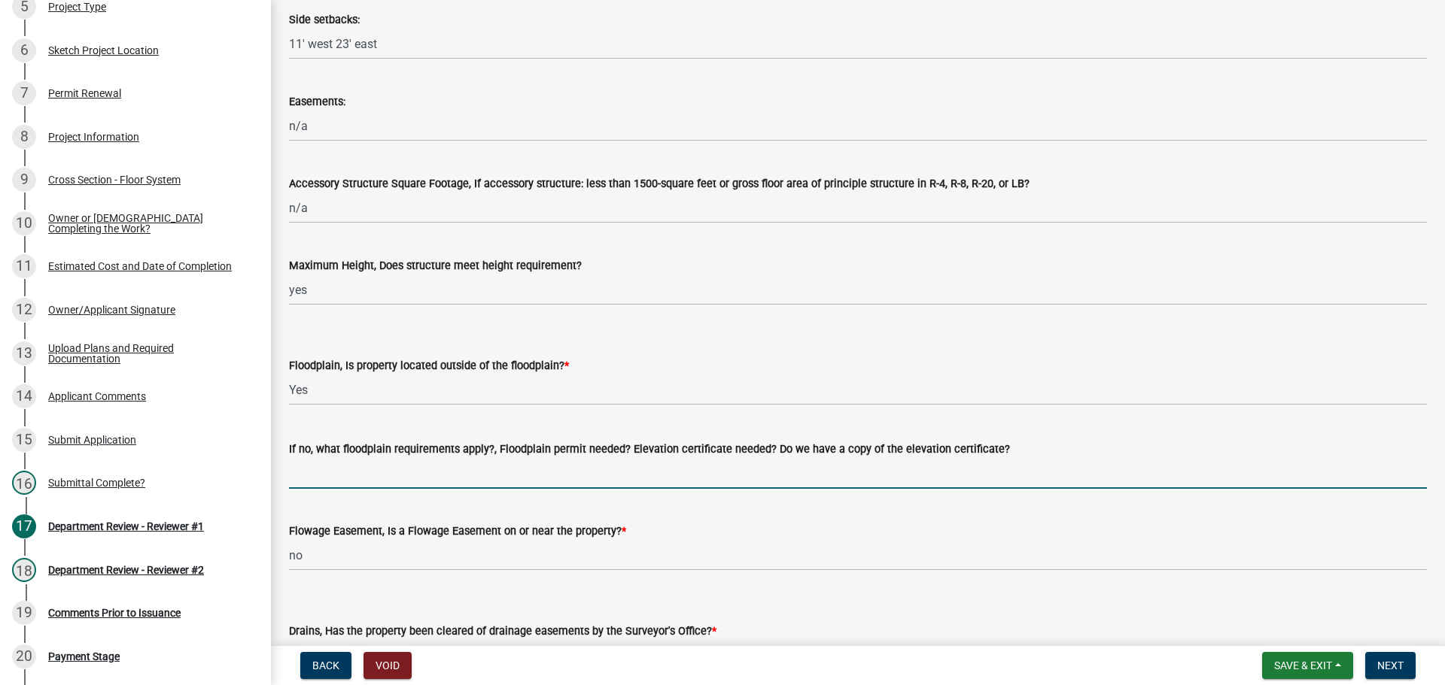
click at [368, 472] on input "If no, what floodplain requirements apply?, Floodplain permit needed? Elevation…" at bounding box center [858, 473] width 1138 height 31
type input "n/a"
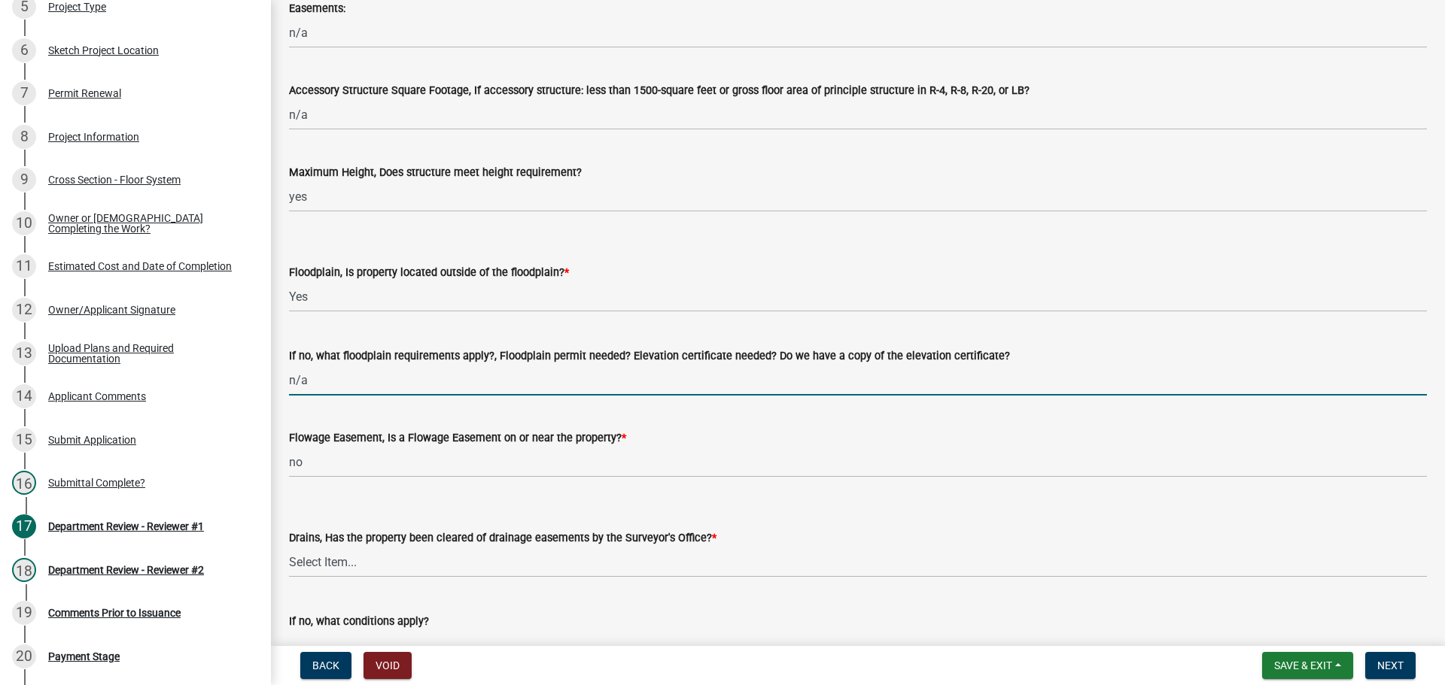
scroll to position [1129, 0]
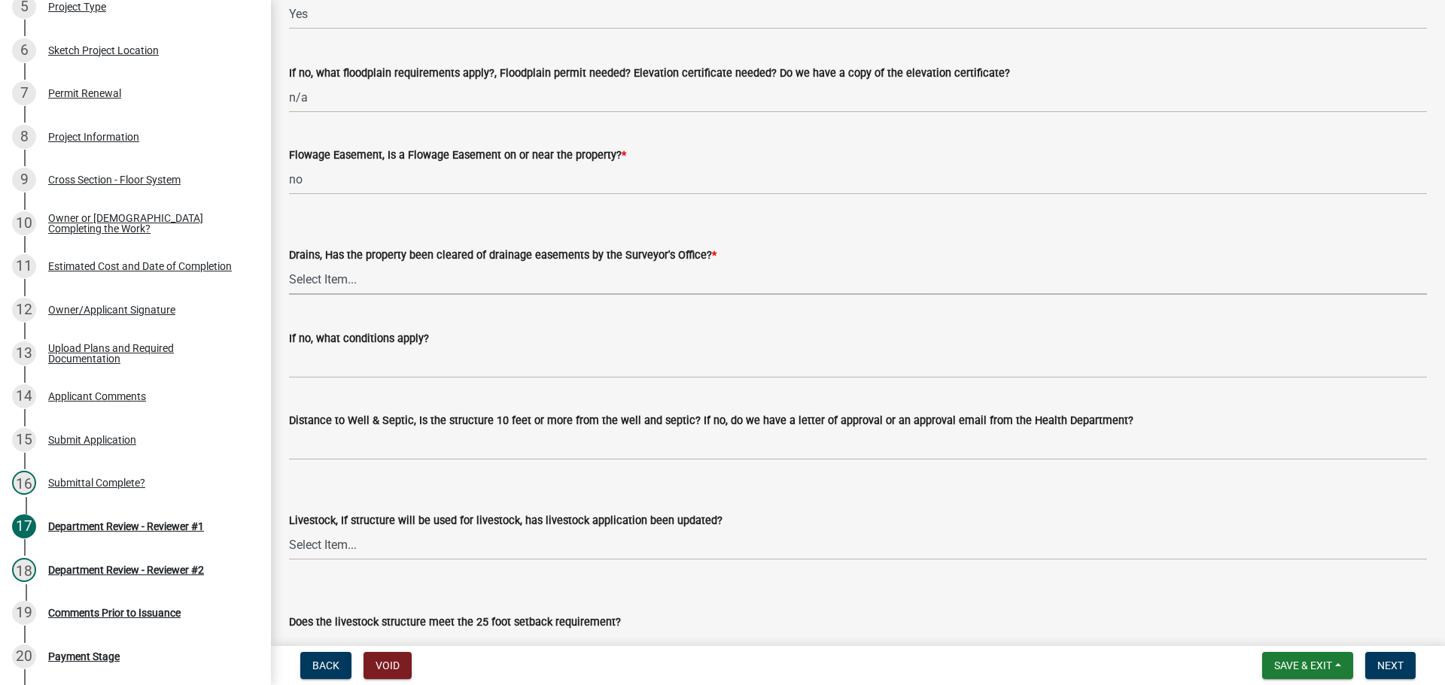
click at [340, 290] on select "Select Item... Yes No" at bounding box center [858, 279] width 1138 height 31
click at [289, 264] on select "Select Item... Yes No" at bounding box center [858, 279] width 1138 height 31
select select "3435a8d9-7fe8-426c-a79c-bec098f274c8"
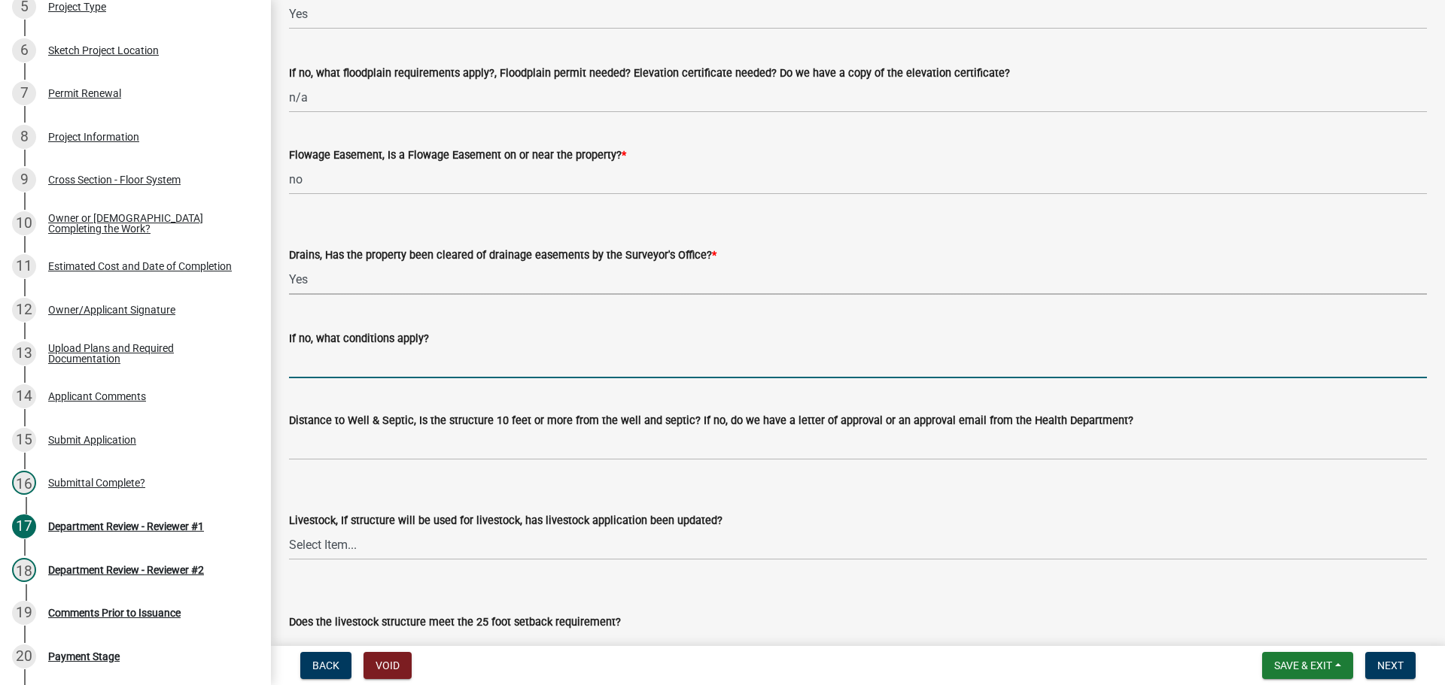
click at [328, 371] on input "If no, what conditions apply?" at bounding box center [858, 363] width 1138 height 31
type input "n/a"
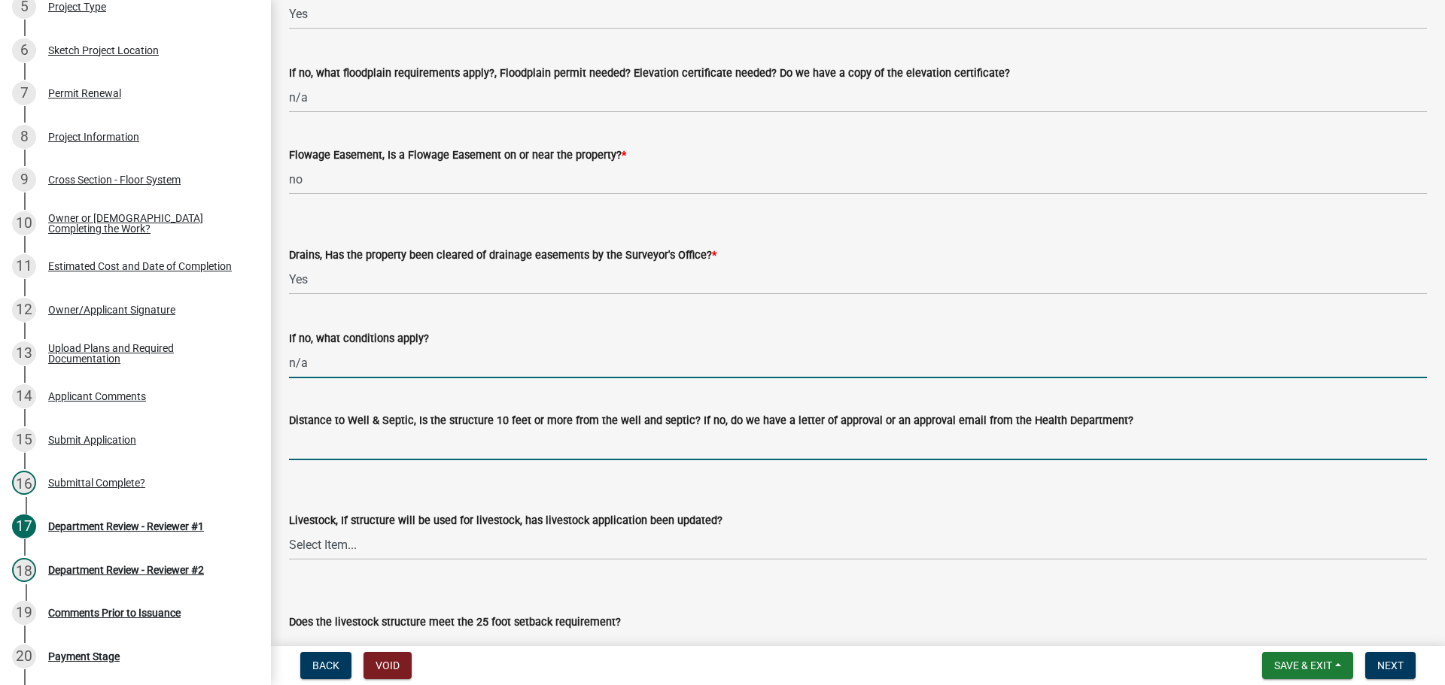
click at [364, 443] on input "Distance to Well & Septic, Is the structure 10 feet or more from the well and s…" at bounding box center [858, 445] width 1138 height 31
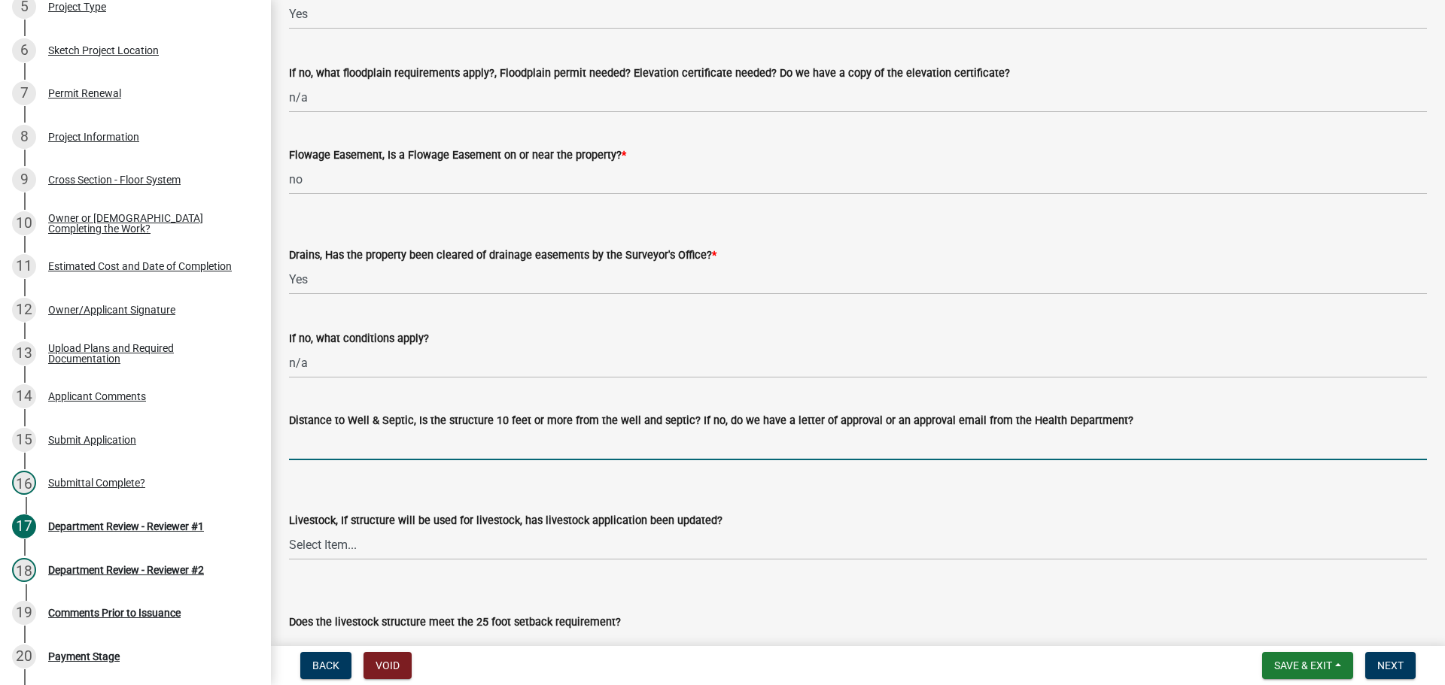
type input "n/a town of Warren"
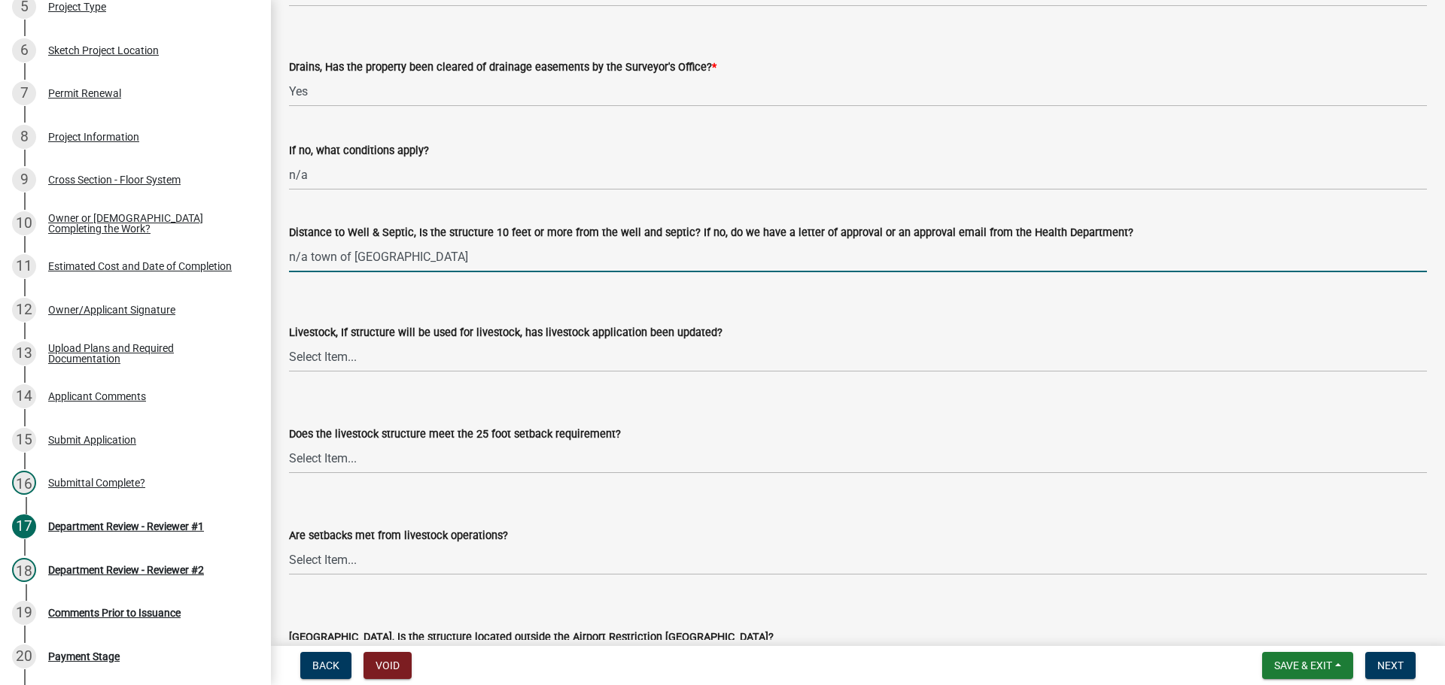
scroll to position [1430, 0]
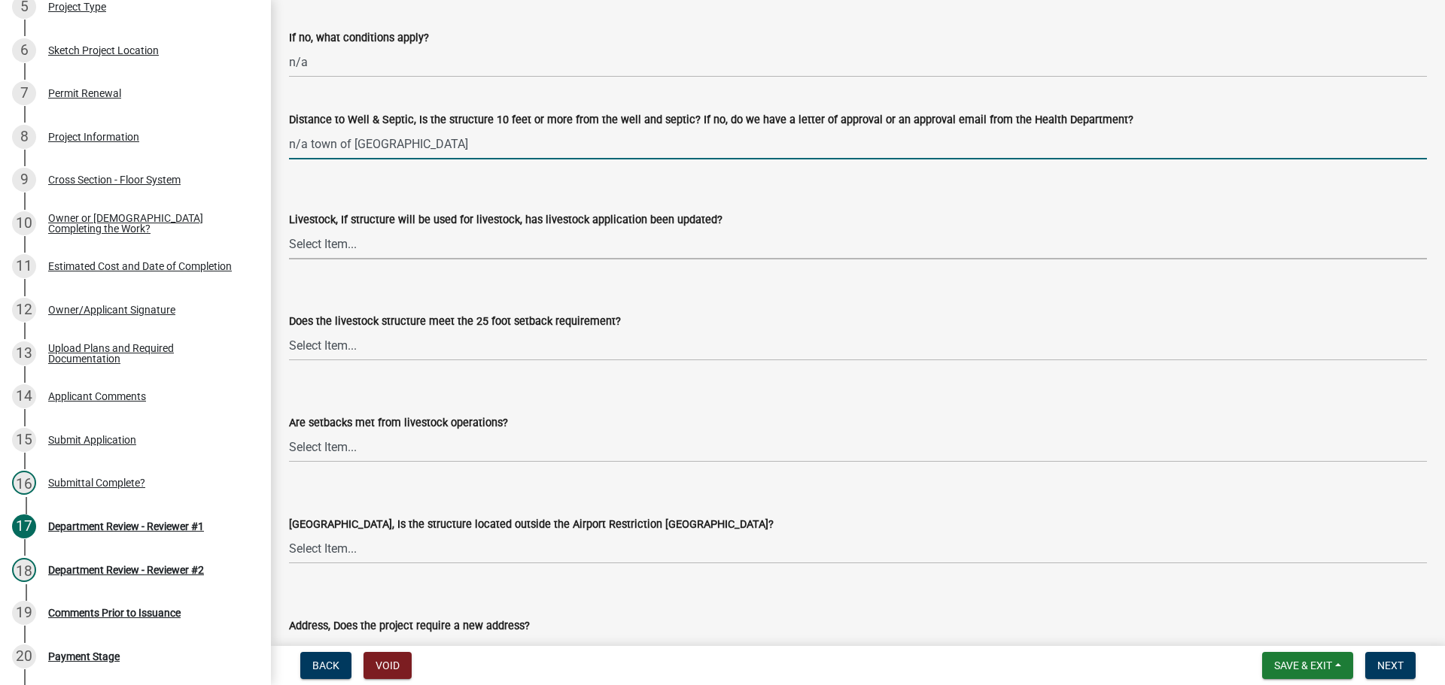
click at [311, 245] on select "Select Item... Yes No N/A" at bounding box center [858, 244] width 1138 height 31
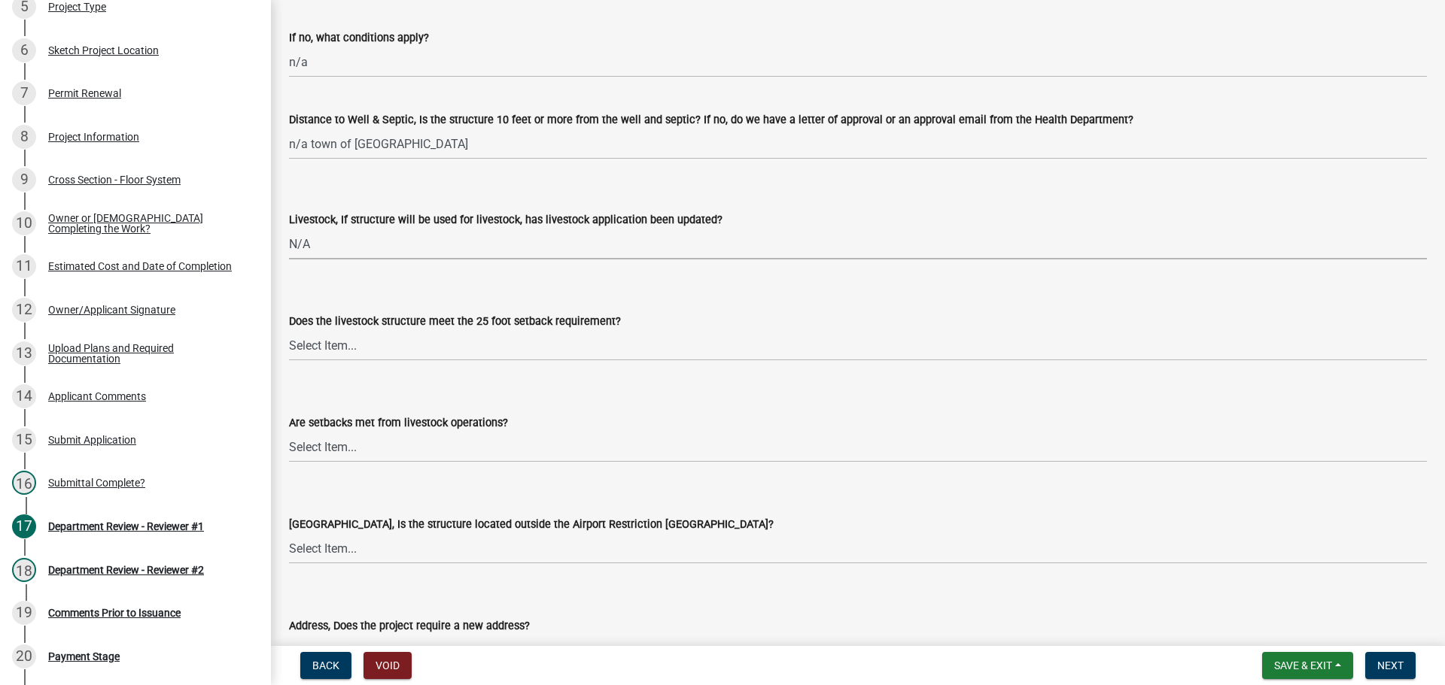
click at [289, 229] on select "Select Item... Yes No N/A" at bounding box center [858, 244] width 1138 height 31
select select "eaf3e748-0c34-4172-8b01-65cdd0471d39"
drag, startPoint x: 323, startPoint y: 347, endPoint x: 323, endPoint y: 357, distance: 9.8
click at [323, 348] on select "Select Item... Yes No N/A" at bounding box center [858, 345] width 1138 height 31
click at [289, 330] on select "Select Item... Yes No N/A" at bounding box center [858, 345] width 1138 height 31
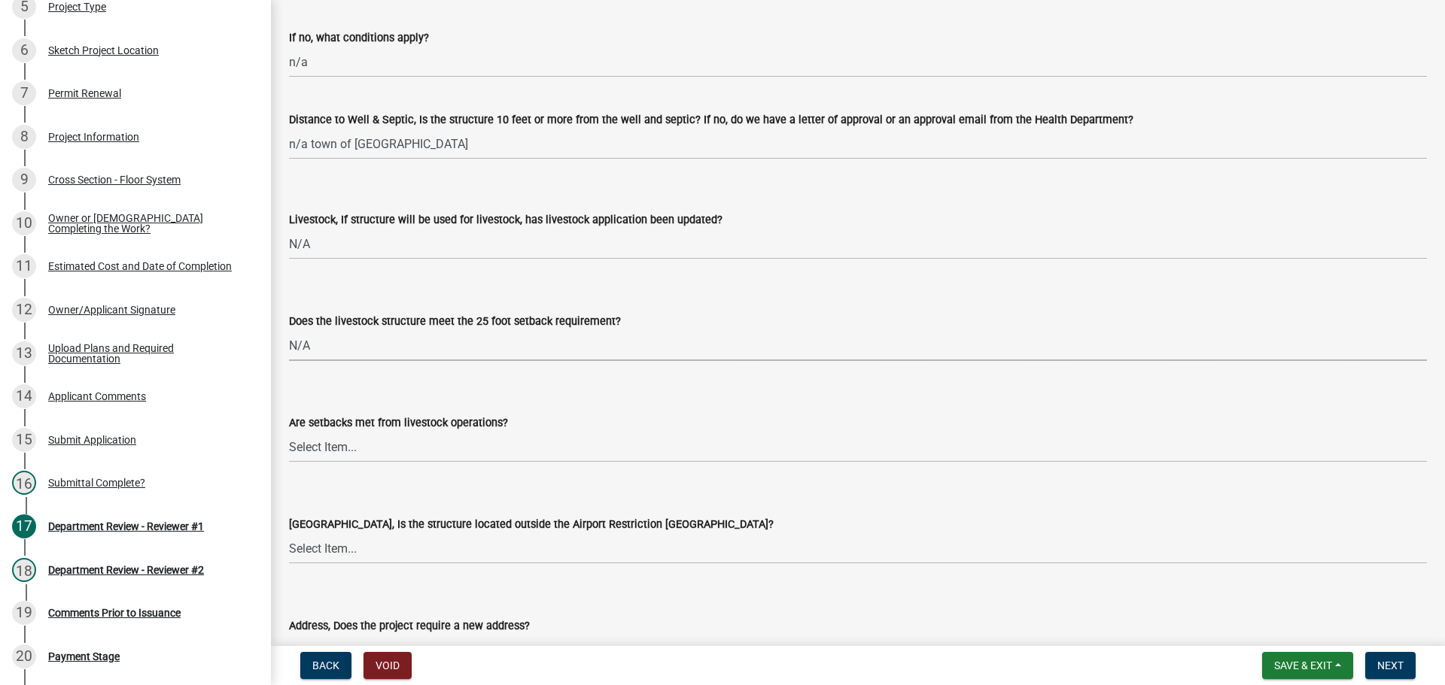
select select "97f70f7f-d8ff-42c1-b3fa-bd81516e2135"
drag, startPoint x: 330, startPoint y: 443, endPoint x: 330, endPoint y: 456, distance: 12.8
click at [330, 443] on select "Select Item... Yes No" at bounding box center [858, 447] width 1138 height 31
click at [289, 432] on select "Select Item... Yes No" at bounding box center [858, 447] width 1138 height 31
select select "bcfbae84-cc48-4e96-a608-95d4b3afbd10"
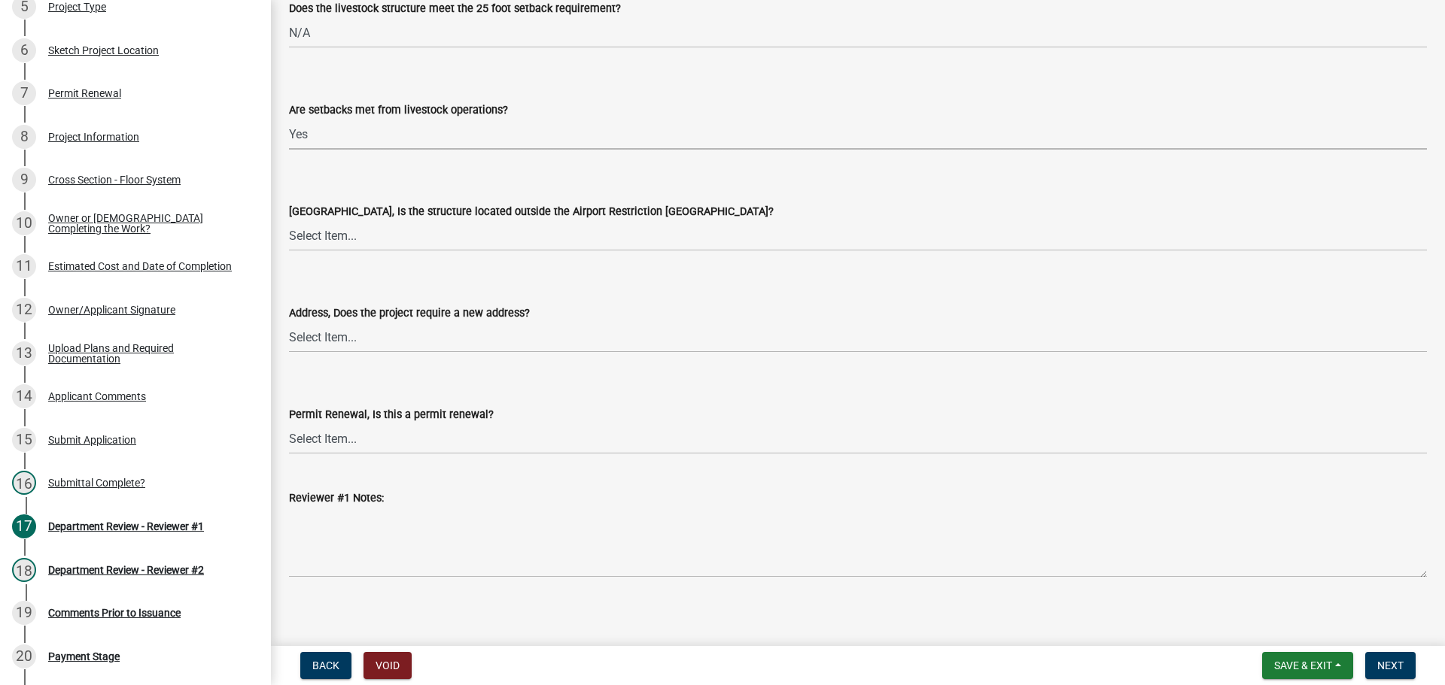
scroll to position [1751, 0]
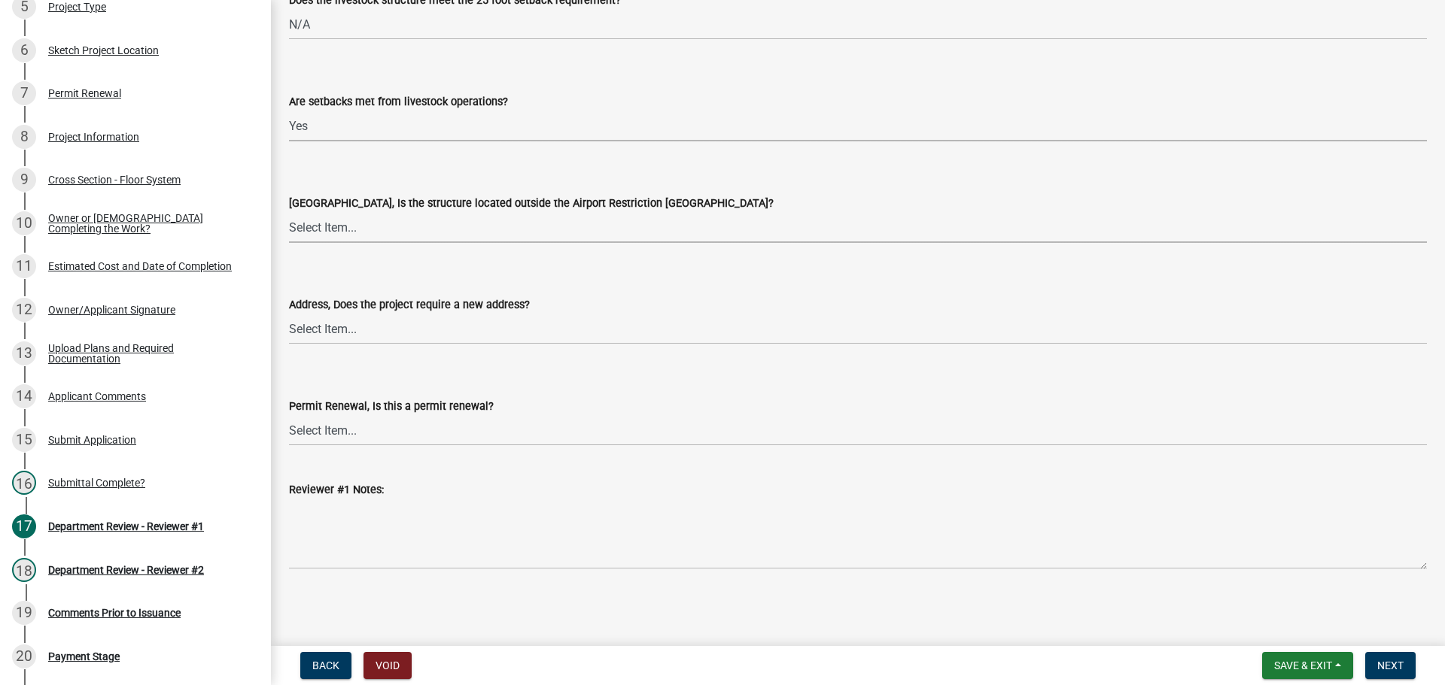
click at [333, 242] on select "Select Item... Yes No" at bounding box center [858, 227] width 1138 height 31
click at [289, 212] on select "Select Item... Yes No" at bounding box center [858, 227] width 1138 height 31
select select "0a18fa03-91a8-4574-a853-f13f36fc951a"
click at [311, 329] on select "Select Item... Yes No" at bounding box center [858, 329] width 1138 height 31
click at [289, 314] on select "Select Item... Yes No" at bounding box center [858, 329] width 1138 height 31
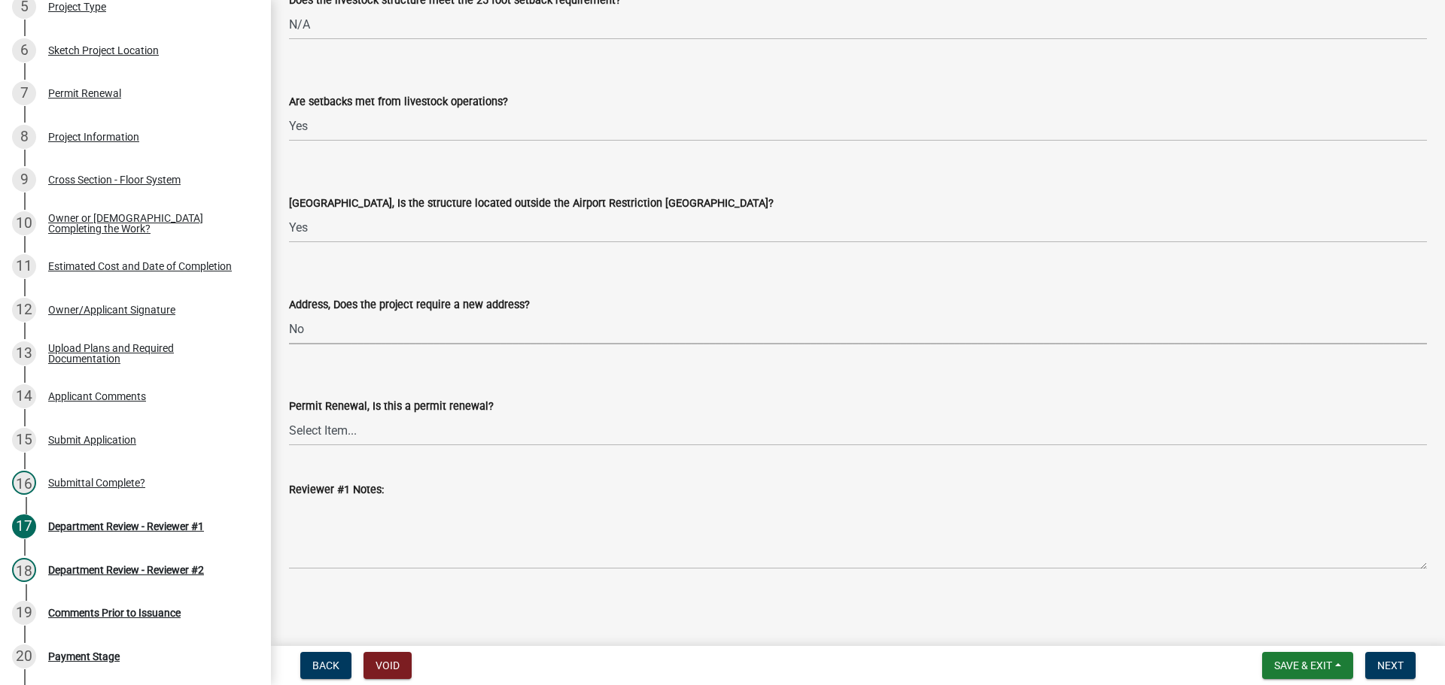
select select "cc1b4594-f27a-40d9-bda8-9112ff5e7b5c"
click at [319, 399] on div "Permit Renewal, Is this a permit renewal?" at bounding box center [858, 406] width 1138 height 18
click at [1399, 654] on button "Next" at bounding box center [1390, 665] width 50 height 27
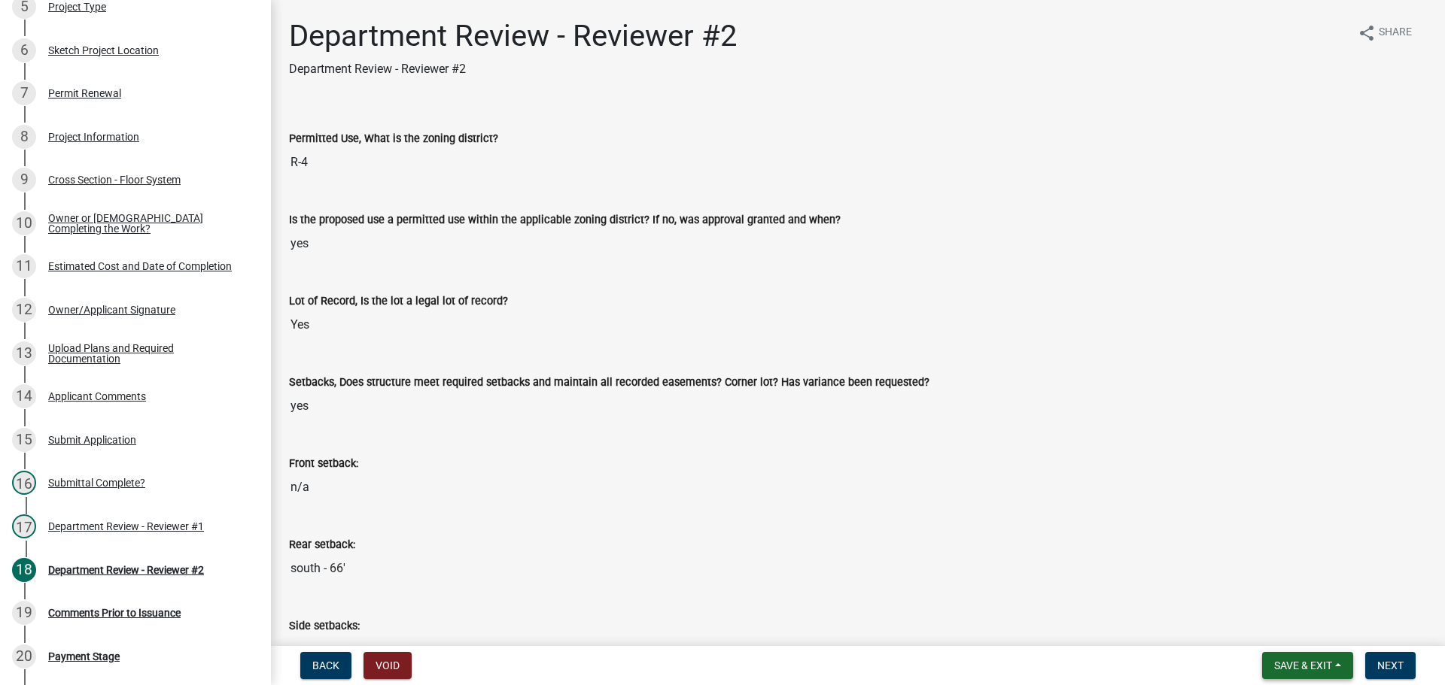
click at [1314, 658] on button "Save & Exit" at bounding box center [1307, 665] width 91 height 27
click at [1290, 618] on button "Save & Exit" at bounding box center [1292, 627] width 120 height 36
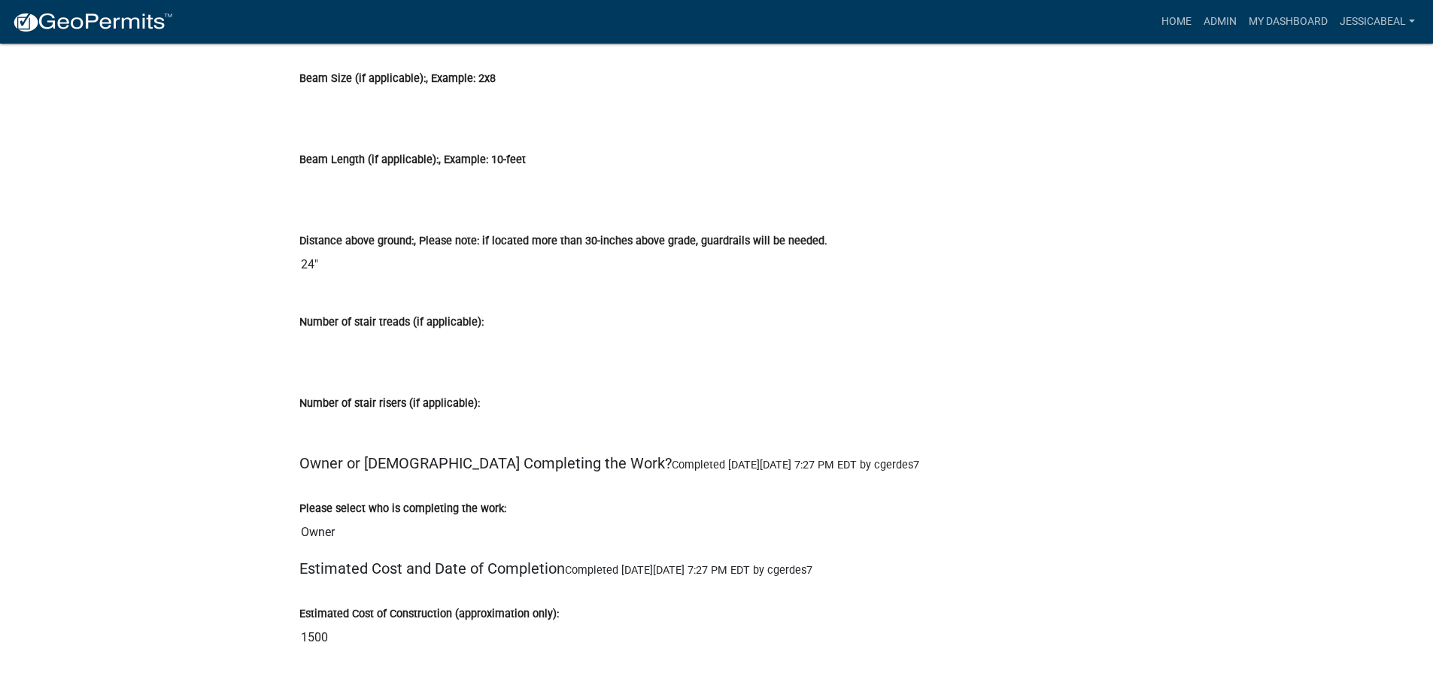
scroll to position [3461, 0]
